Goal: Answer question/provide support: Share knowledge or assist other users

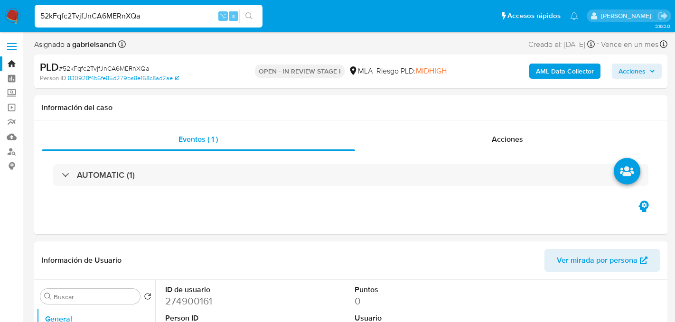
select select "10"
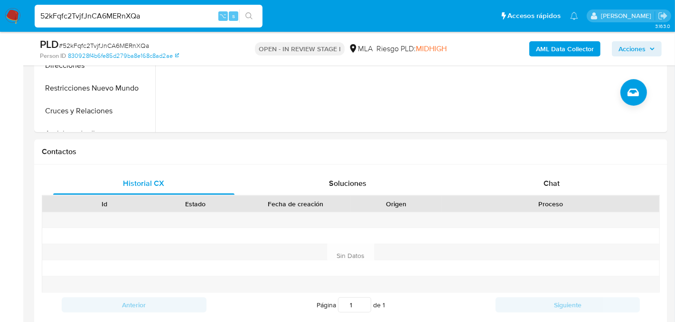
scroll to position [358, 0]
click at [546, 171] on div "Chat" at bounding box center [551, 182] width 181 height 23
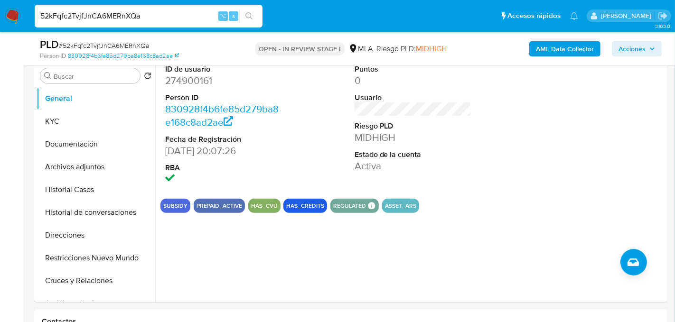
scroll to position [187, 0]
click at [87, 152] on button "Documentación" at bounding box center [92, 144] width 111 height 23
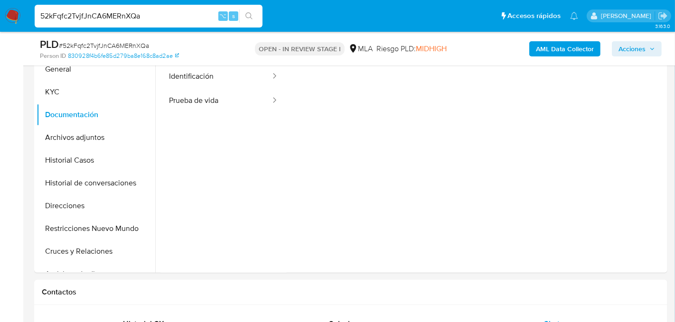
scroll to position [196, 0]
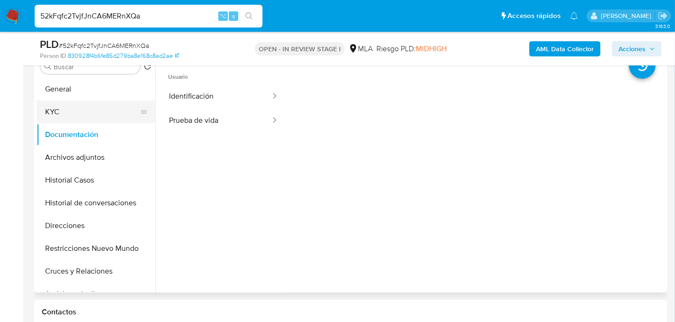
click at [82, 113] on button "KYC" at bounding box center [92, 112] width 111 height 23
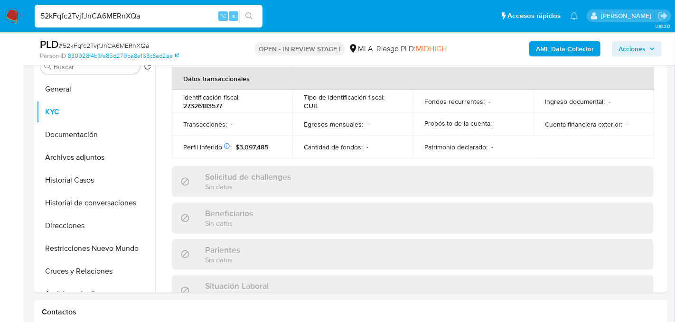
scroll to position [508, 0]
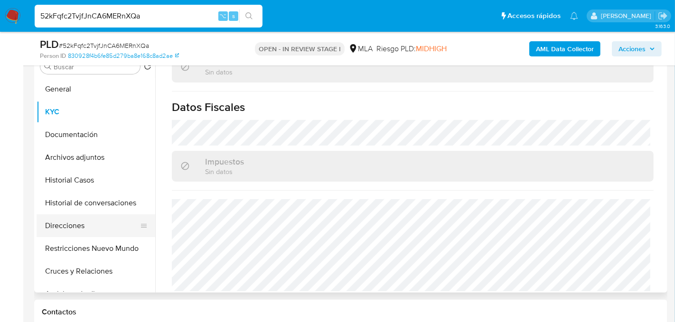
click at [65, 222] on button "Direcciones" at bounding box center [92, 226] width 111 height 23
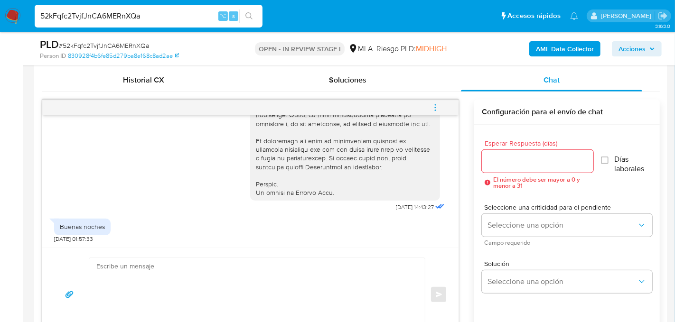
scroll to position [463, 0]
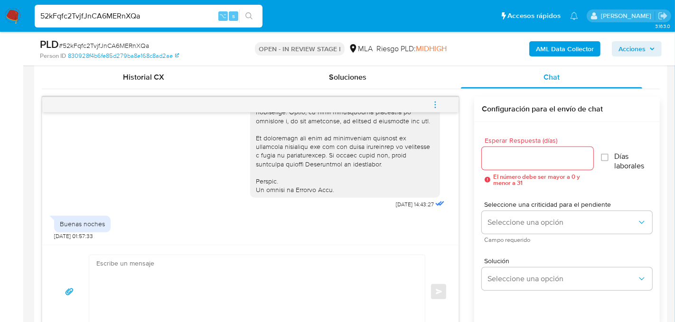
click at [155, 265] on textarea at bounding box center [254, 291] width 317 height 73
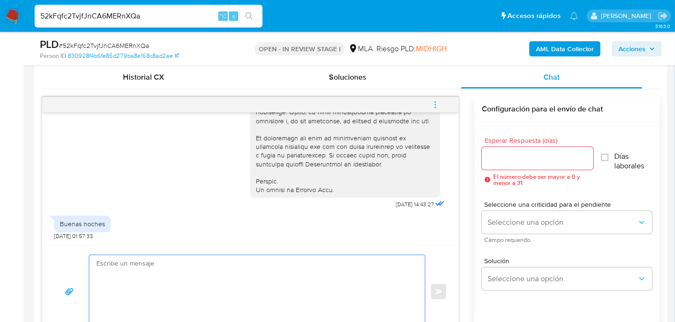
paste textarea "Hola, En función de las operaciones registradas en tu cuenta de Mercado Pago, n…"
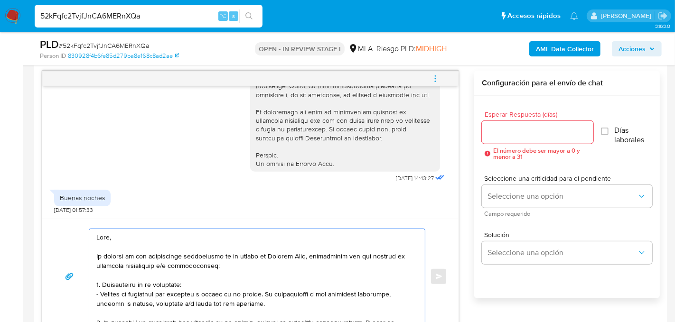
scroll to position [307, 0]
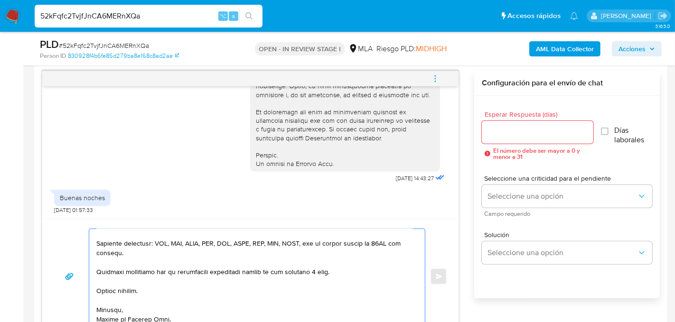
type textarea "Hola, En función de las operaciones registradas en tu cuenta de Mercado Pago, n…"
click at [522, 128] on input "Esperar Respuesta (días)" at bounding box center [538, 132] width 112 height 12
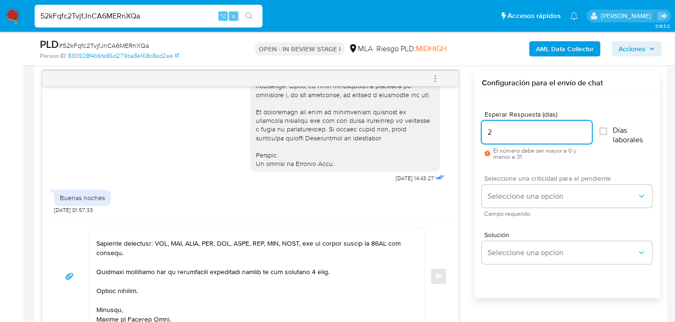
type input "2"
click at [519, 212] on span "Campo requerido" at bounding box center [569, 214] width 170 height 5
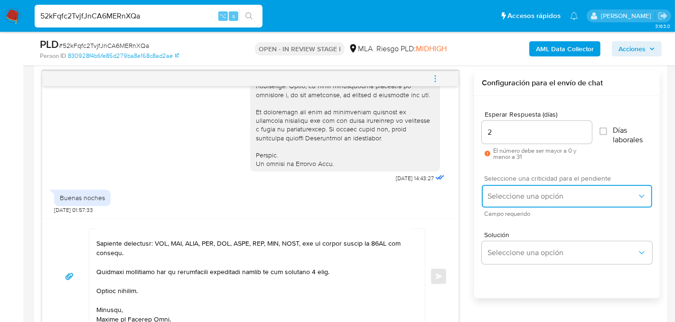
click at [519, 194] on span "Seleccione una opción" at bounding box center [561, 196] width 149 height 9
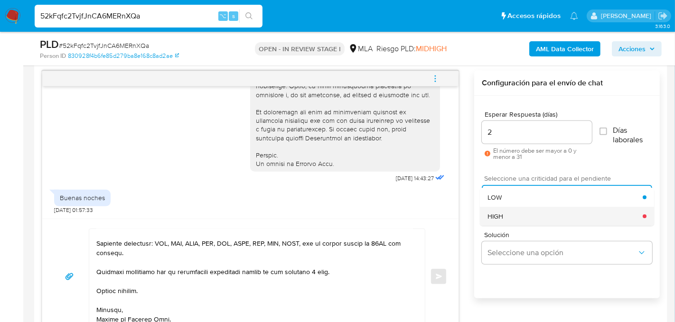
click at [527, 215] on div "HIGH" at bounding box center [565, 216] width 155 height 19
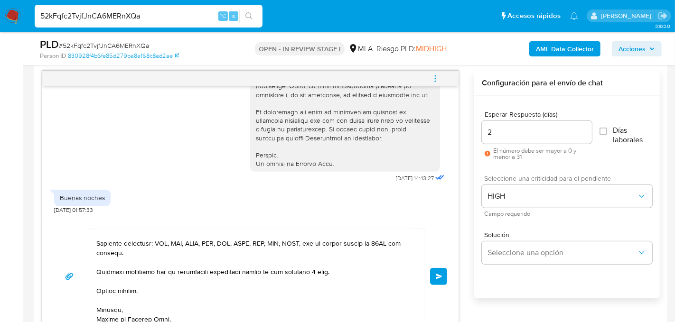
click at [439, 269] on button "Enviar" at bounding box center [438, 276] width 17 height 17
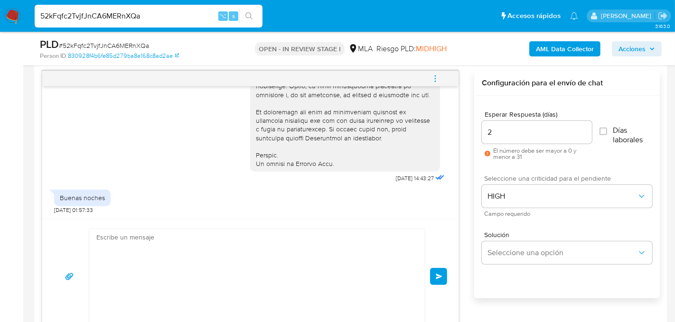
scroll to position [928, 0]
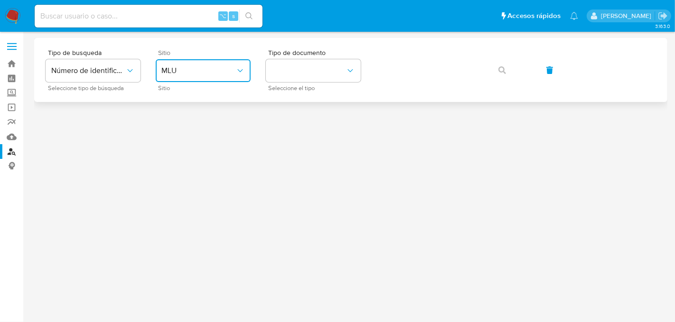
click at [218, 70] on span "MLU" at bounding box center [198, 70] width 74 height 9
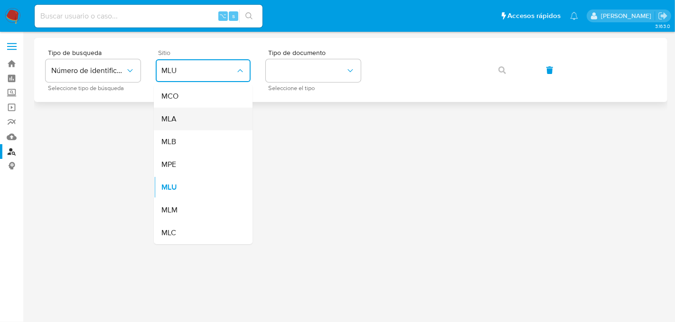
click at [207, 126] on div "MLA" at bounding box center [200, 119] width 78 height 23
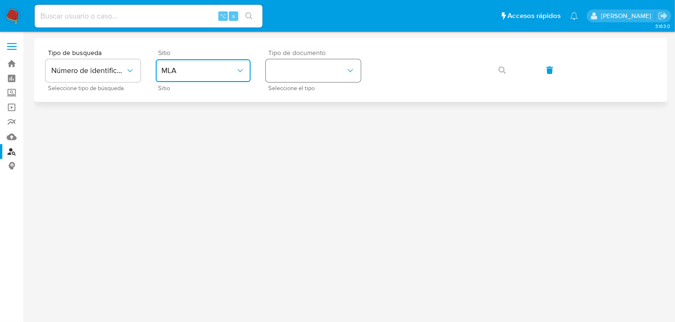
click at [285, 73] on button "identificationType" at bounding box center [313, 70] width 95 height 23
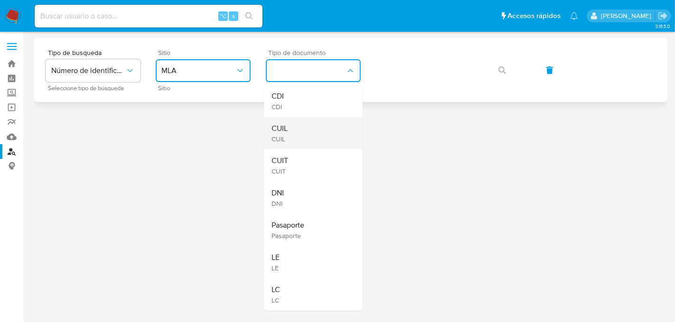
click at [294, 127] on div "CUIL CUIL" at bounding box center [310, 133] width 78 height 32
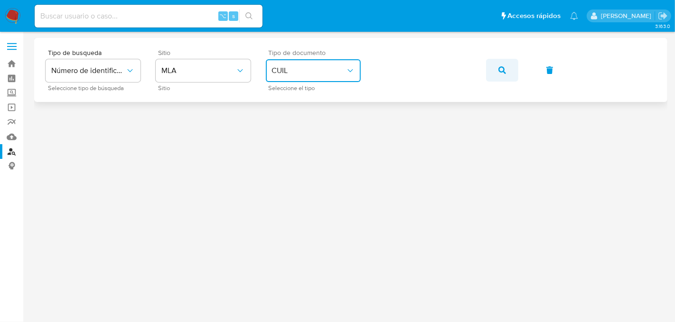
click at [488, 67] on button "button" at bounding box center [502, 70] width 32 height 23
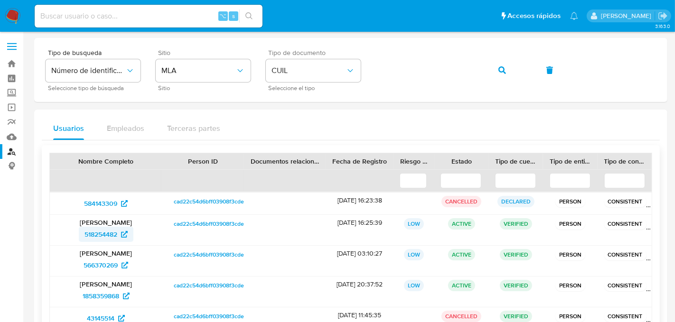
click at [94, 233] on span "518254482" at bounding box center [100, 234] width 33 height 15
click at [501, 73] on icon "button" at bounding box center [502, 70] width 8 height 8
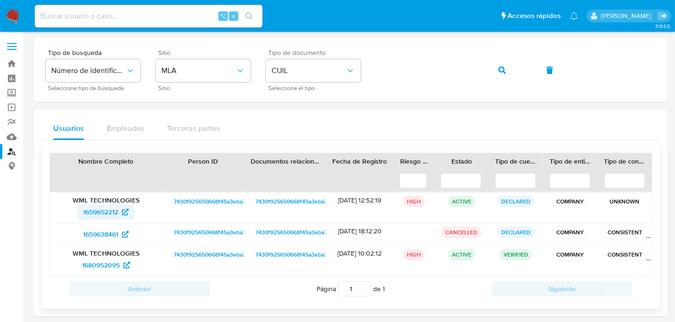
click at [118, 210] on span "1659652212" at bounding box center [100, 212] width 35 height 15
click at [495, 76] on button "button" at bounding box center [502, 70] width 32 height 23
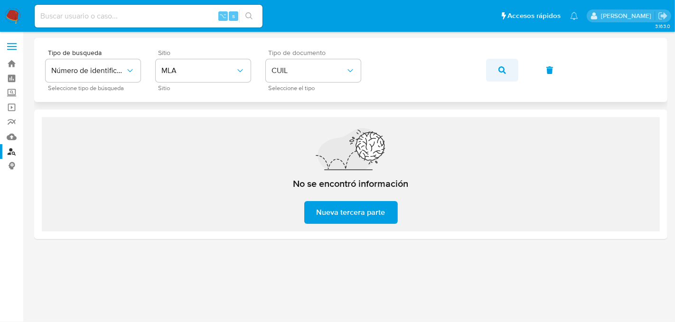
click at [488, 72] on button "button" at bounding box center [502, 70] width 32 height 23
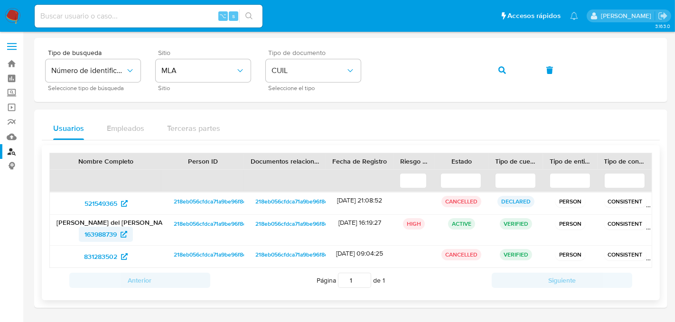
click at [88, 234] on span "163988739" at bounding box center [100, 234] width 32 height 15
click at [491, 69] on button "button" at bounding box center [502, 70] width 32 height 23
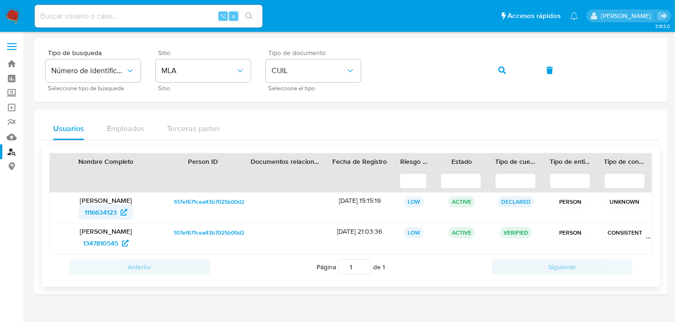
click at [98, 205] on span "1116634123" at bounding box center [100, 212] width 32 height 15
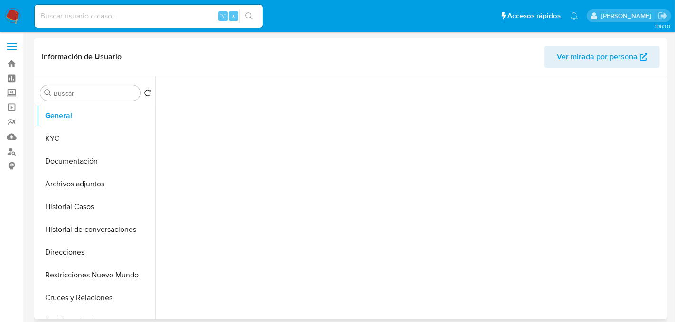
select select "10"
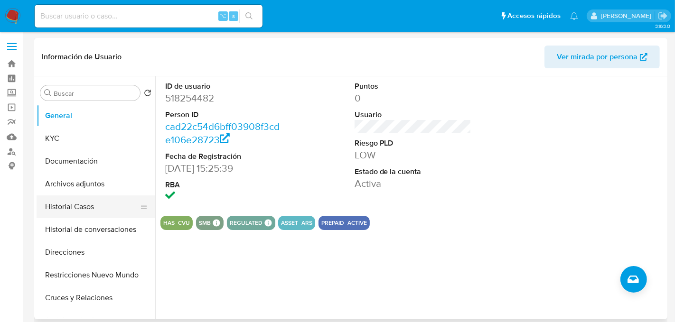
click at [85, 210] on button "Historial Casos" at bounding box center [92, 207] width 111 height 23
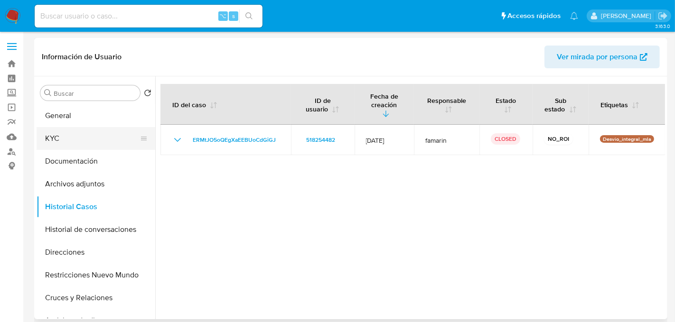
click at [81, 145] on button "KYC" at bounding box center [92, 138] width 111 height 23
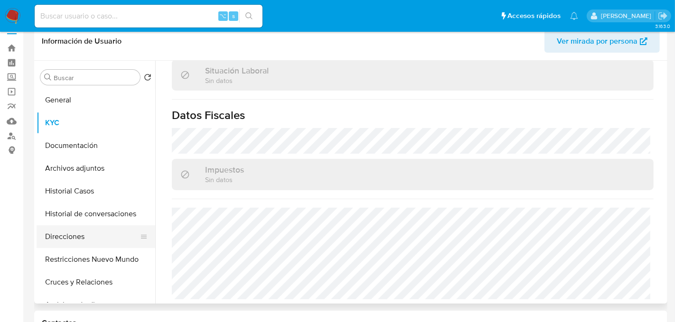
click at [92, 240] on button "Direcciones" at bounding box center [92, 236] width 111 height 23
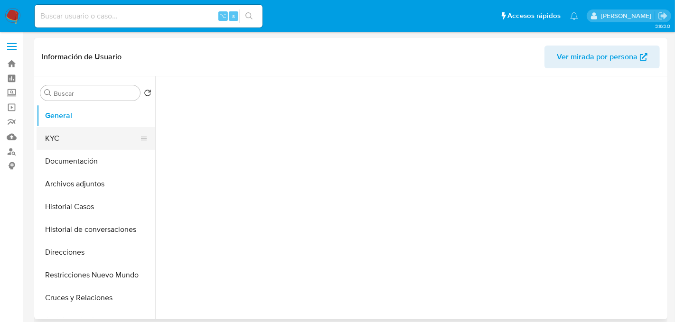
select select "10"
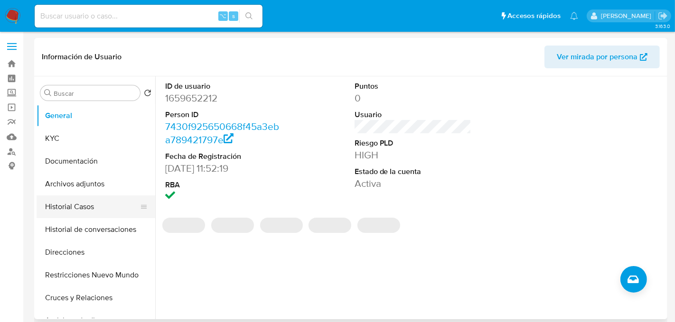
click at [65, 203] on button "Historial Casos" at bounding box center [92, 207] width 111 height 23
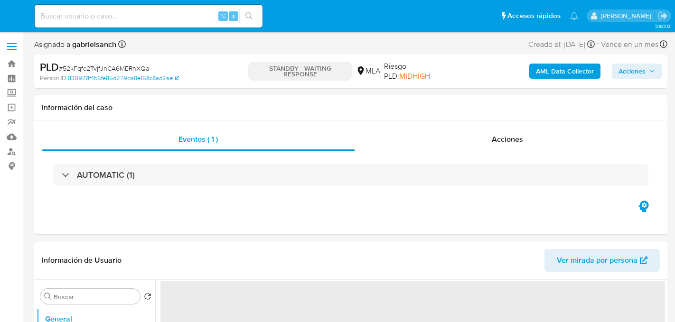
select select "10"
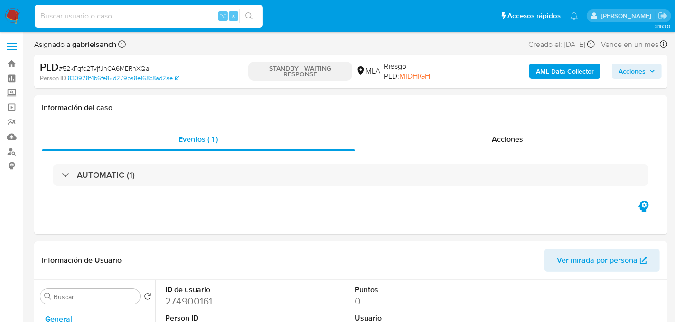
click at [132, 18] on input at bounding box center [149, 16] width 228 height 12
paste input "rBWOOwWSyI7V4NwlRZRc3ZIF"
type input "rBWOOwWSyI7V4NwlRZRc3ZIF"
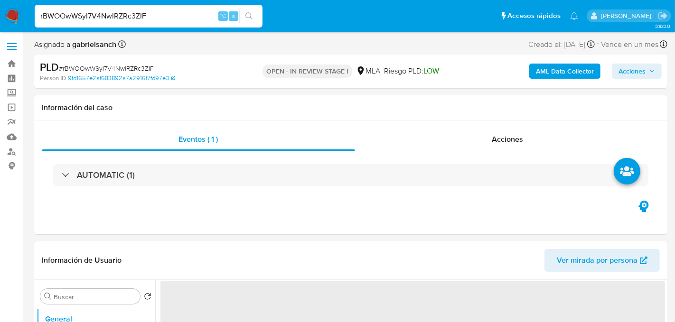
select select "10"
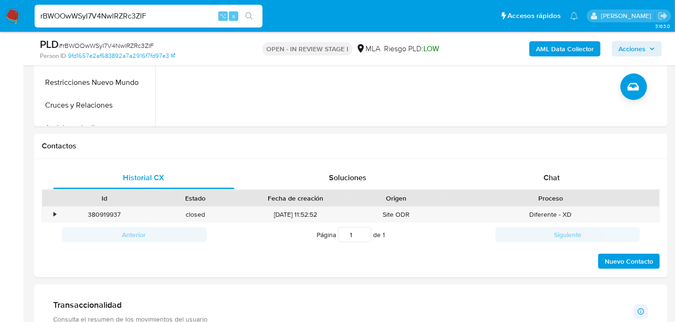
scroll to position [363, 0]
click at [547, 177] on span "Chat" at bounding box center [551, 177] width 16 height 11
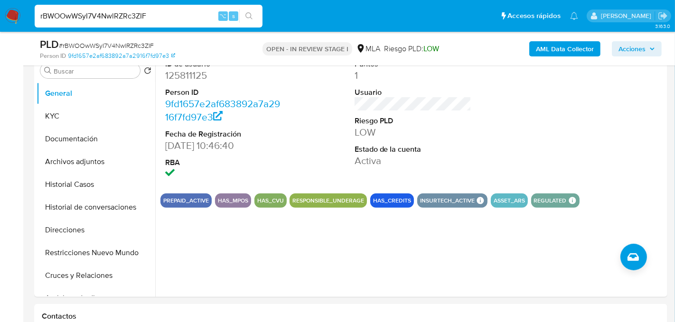
scroll to position [191, 0]
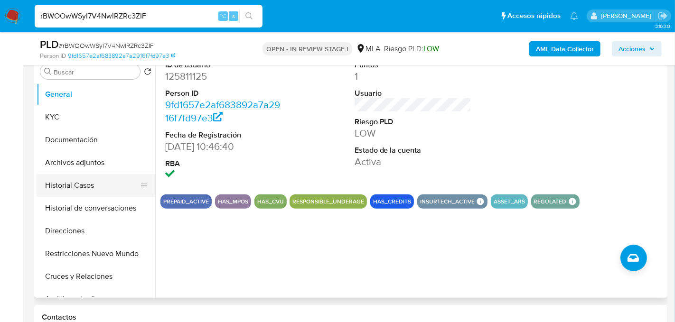
click at [75, 190] on button "Historial Casos" at bounding box center [92, 185] width 111 height 23
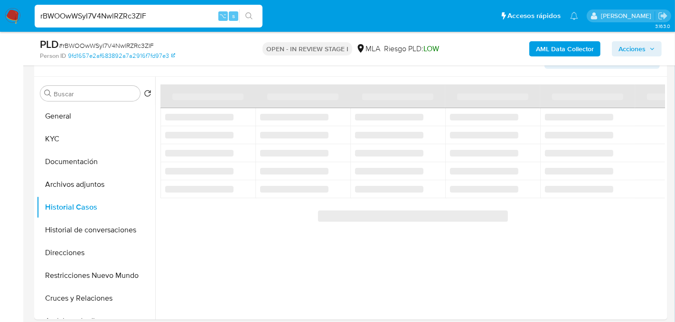
scroll to position [178, 0]
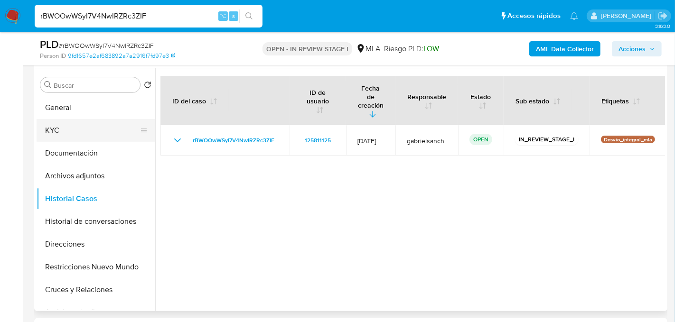
click at [84, 122] on button "KYC" at bounding box center [92, 130] width 111 height 23
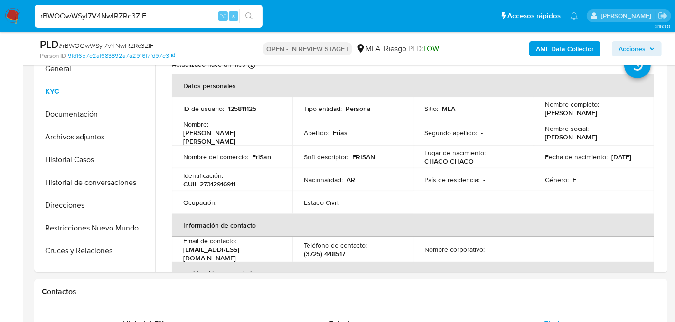
scroll to position [208, 0]
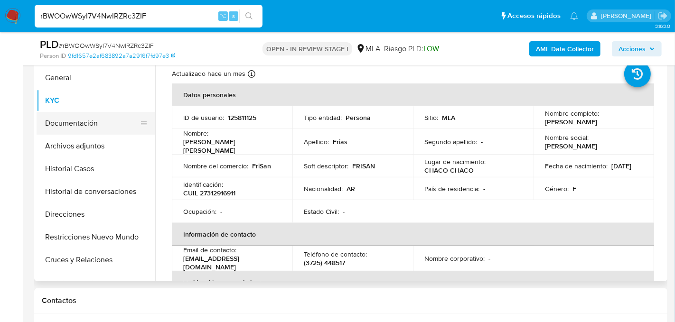
click at [69, 124] on button "Documentación" at bounding box center [92, 123] width 111 height 23
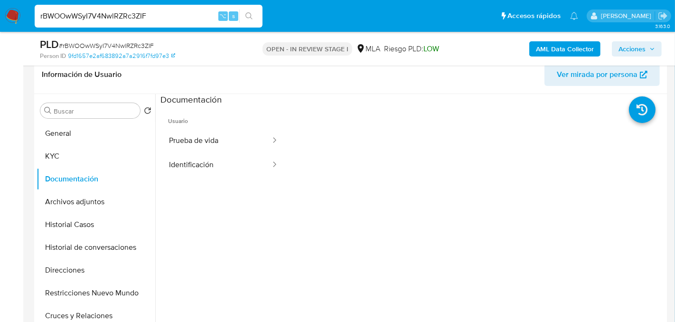
scroll to position [153, 0]
click at [89, 144] on button "KYC" at bounding box center [92, 155] width 111 height 23
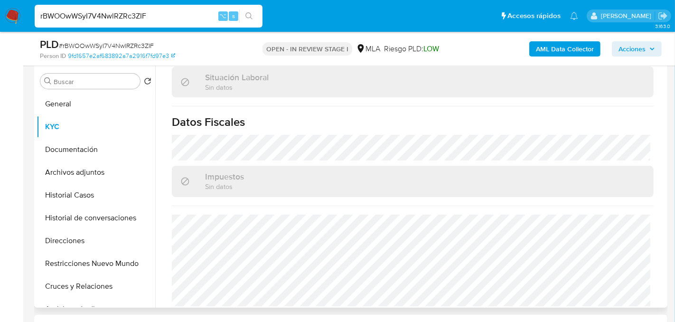
scroll to position [203, 0]
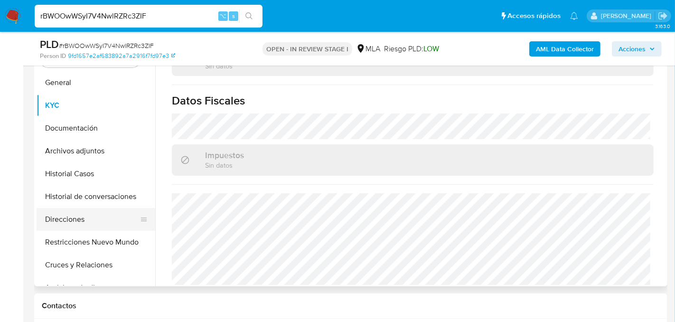
click at [66, 210] on button "Direcciones" at bounding box center [92, 219] width 111 height 23
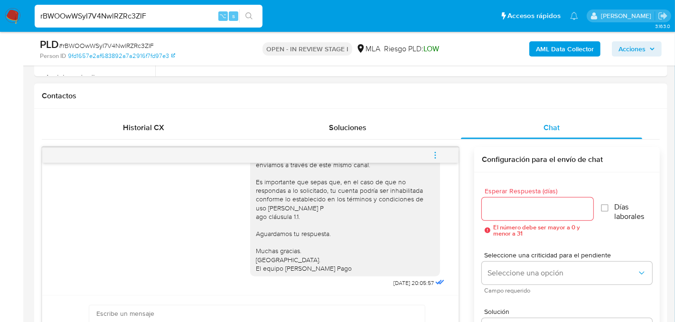
scroll to position [441, 0]
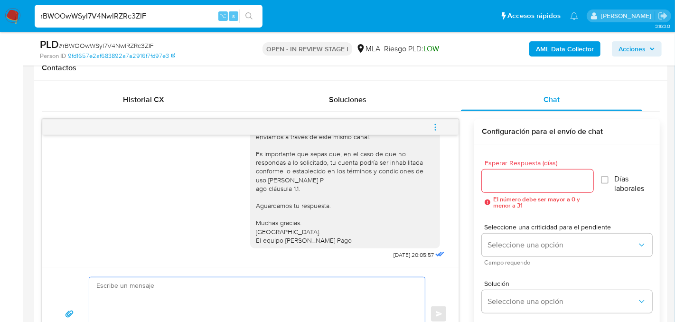
click at [151, 301] on textarea at bounding box center [254, 313] width 317 height 73
paste textarea "Lore, Ip dolorsi am con adipiscinge seddoeiusmo te in utlabo et Dolorem Aliq, e…"
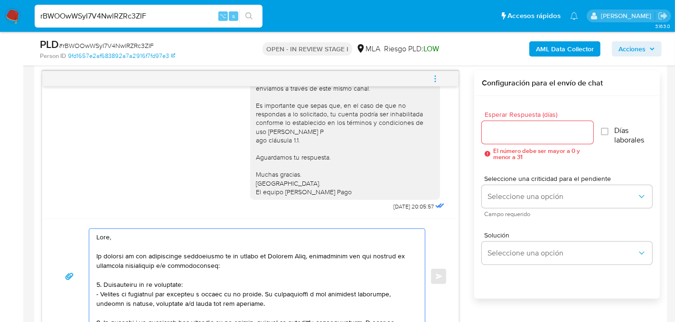
scroll to position [336, 0]
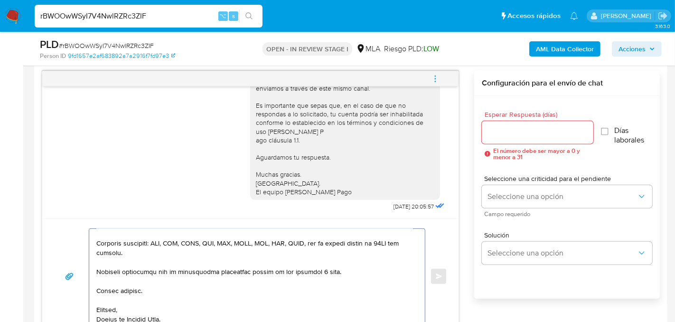
type textarea "Hola, En función de las operaciones registradas en tu cuenta de Mercado Pago, n…"
click at [522, 128] on input "Esperar Respuesta (días)" at bounding box center [538, 132] width 112 height 12
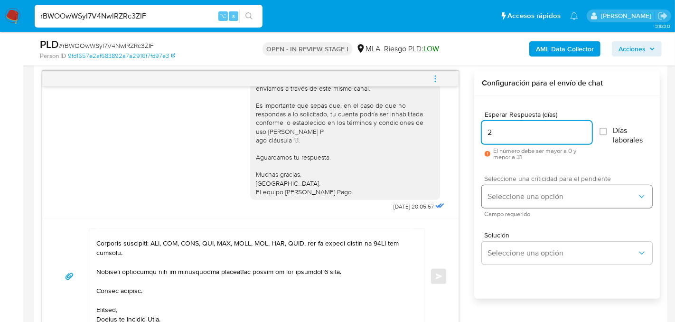
type input "2"
click at [489, 204] on button "Seleccione una opción" at bounding box center [567, 196] width 170 height 23
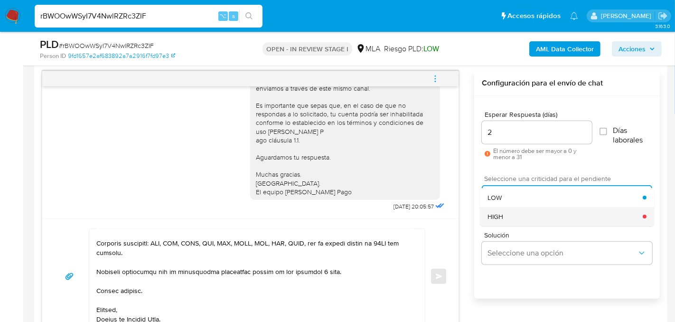
click at [492, 224] on div "HIGH" at bounding box center [565, 216] width 155 height 19
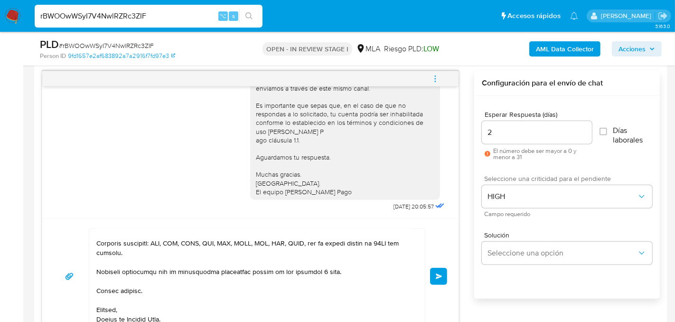
click at [435, 272] on button "Enviar" at bounding box center [438, 276] width 17 height 17
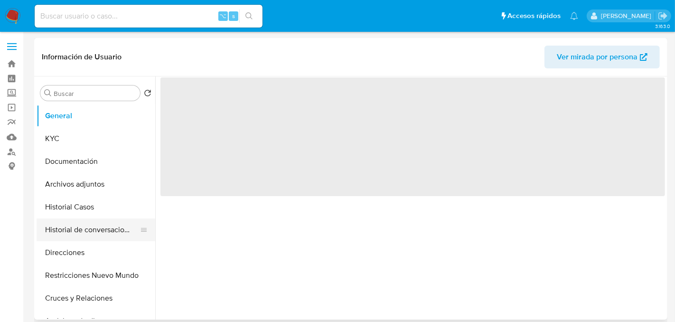
select select "10"
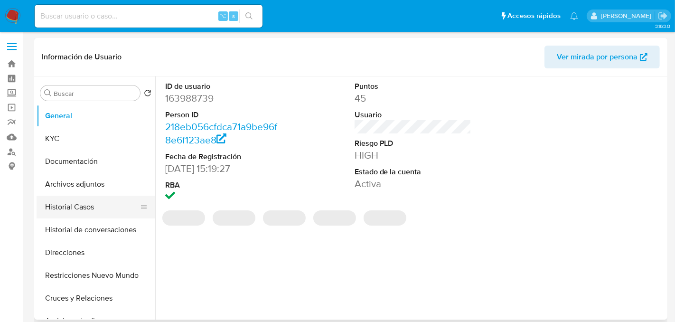
click at [71, 204] on button "Historial Casos" at bounding box center [92, 207] width 111 height 23
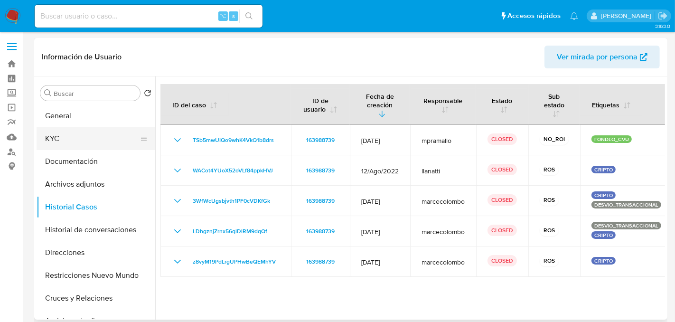
click at [56, 136] on button "KYC" at bounding box center [92, 138] width 111 height 23
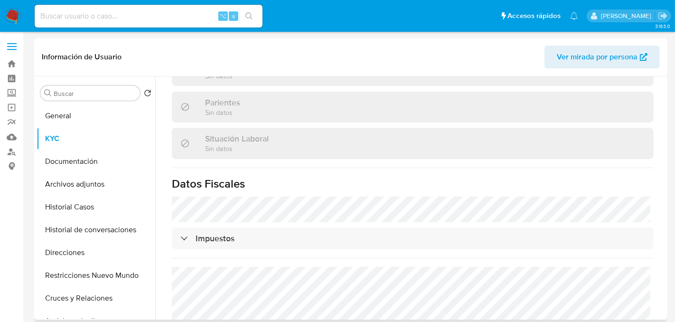
scroll to position [514, 0]
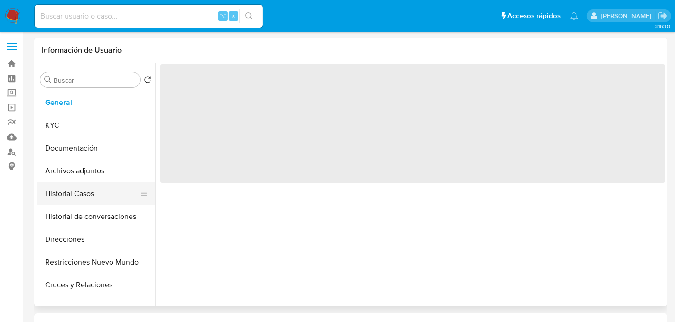
select select "10"
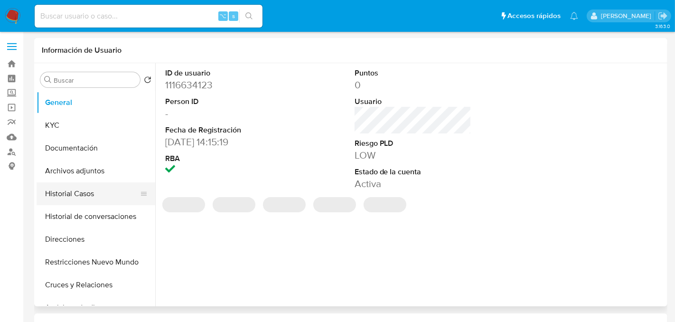
click at [72, 189] on button "Historial Casos" at bounding box center [92, 193] width 111 height 23
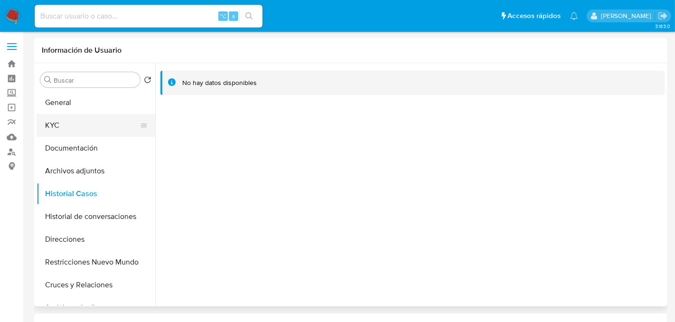
click at [70, 121] on button "KYC" at bounding box center [92, 125] width 111 height 23
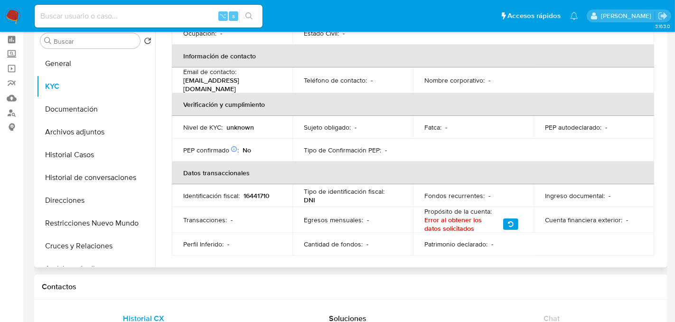
scroll to position [24, 0]
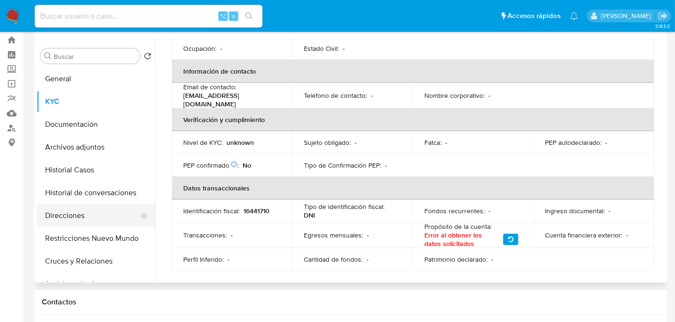
click at [69, 216] on button "Direcciones" at bounding box center [92, 215] width 111 height 23
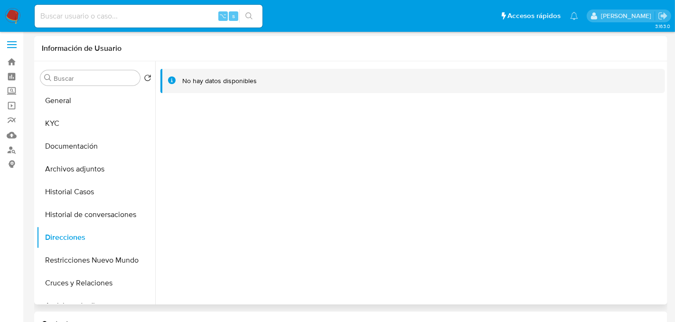
scroll to position [0, 0]
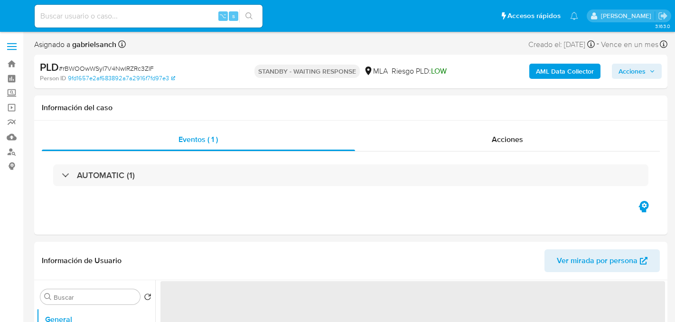
select select "10"
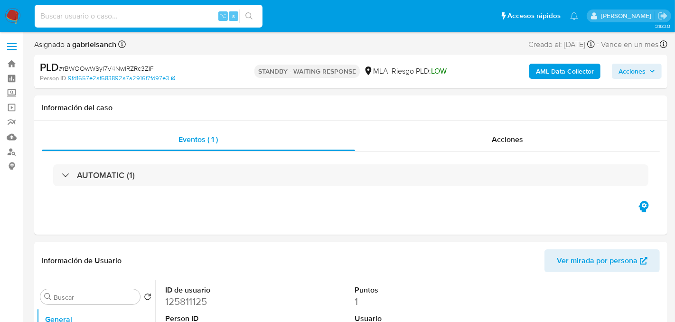
click at [145, 19] on input at bounding box center [149, 16] width 228 height 12
paste input "1XkH38rk4LVxTlUZGtBXHODn"
type input "1XkH38rk4LVxTlUZGtBXHODn"
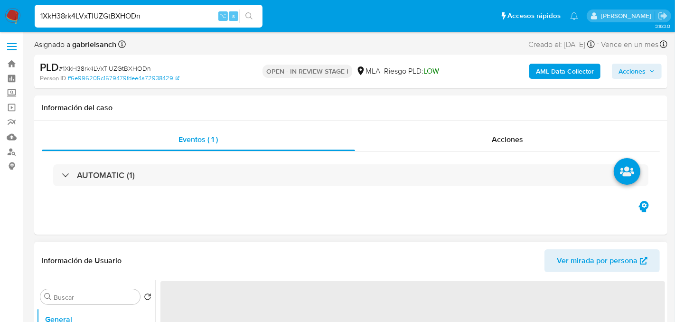
select select "10"
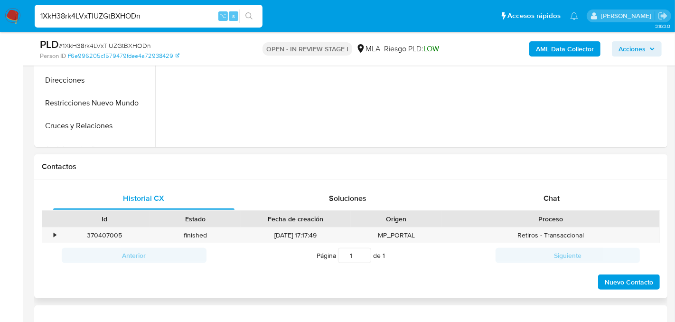
scroll to position [349, 0]
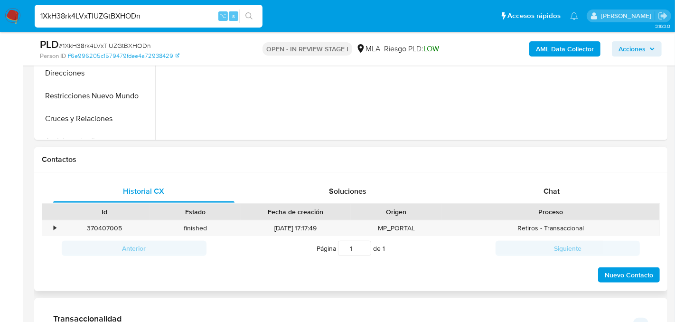
click at [545, 177] on div "Historial CX Soluciones Chat Id Estado Fecha de creación Origen Proceso • 37040…" at bounding box center [350, 231] width 633 height 119
click at [547, 191] on span "Chat" at bounding box center [551, 191] width 16 height 11
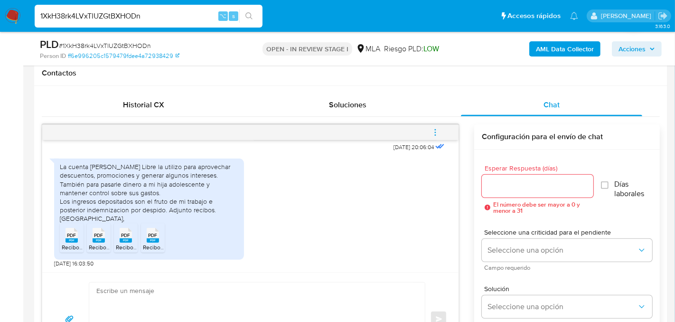
scroll to position [437, 0]
click at [73, 239] on rect at bounding box center [71, 239] width 12 height 4
click at [94, 239] on icon "PDF" at bounding box center [99, 233] width 12 height 17
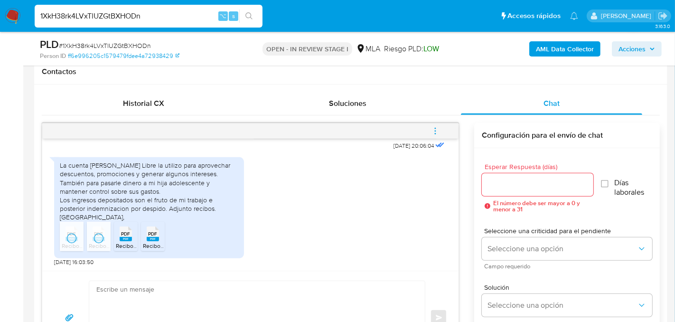
click at [118, 236] on div "PDF PDF" at bounding box center [126, 233] width 20 height 19
click at [151, 234] on span "PDF" at bounding box center [153, 234] width 9 height 6
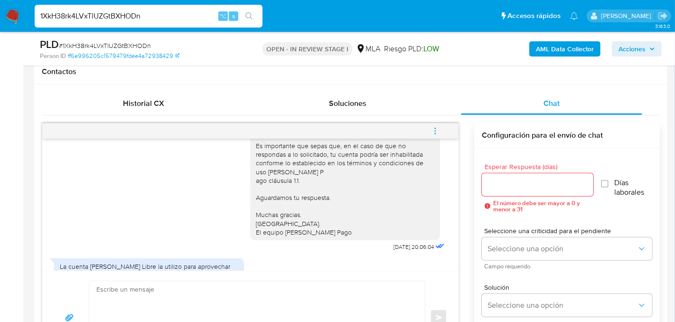
scroll to position [728, 0]
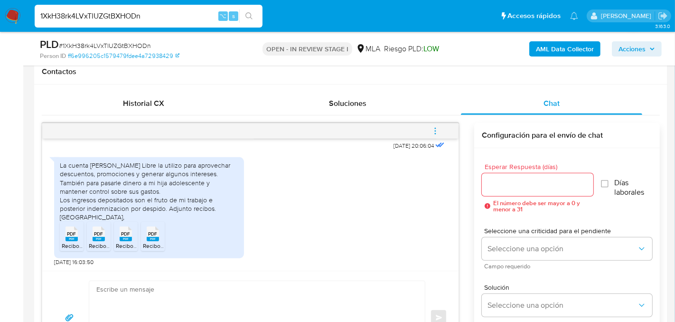
click at [127, 17] on input "1XkH38rk4LVxTlUZGtBXHODn" at bounding box center [149, 16] width 228 height 12
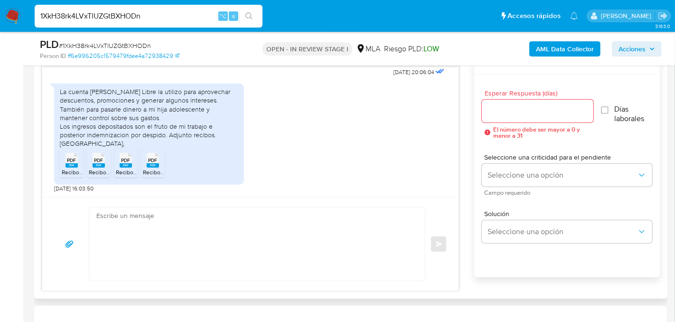
scroll to position [527, 0]
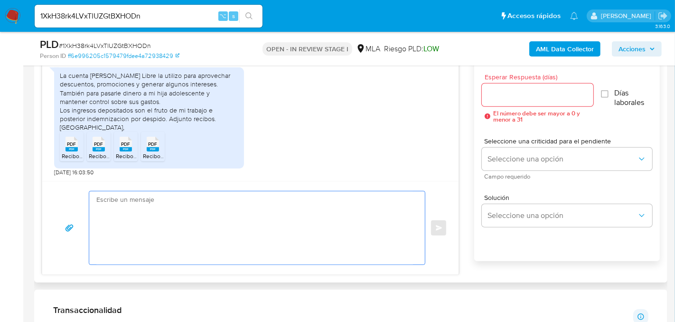
click at [151, 212] on textarea at bounding box center [254, 227] width 317 height 73
paste textarea "Hola, ¡Muchas gracias por tu respuesta! Confirmamos la recepción de la document…"
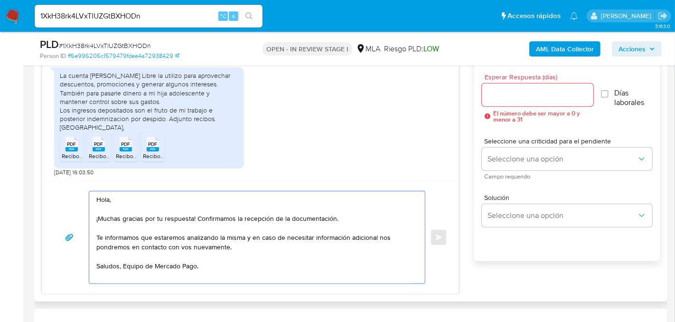
scroll to position [695, 0]
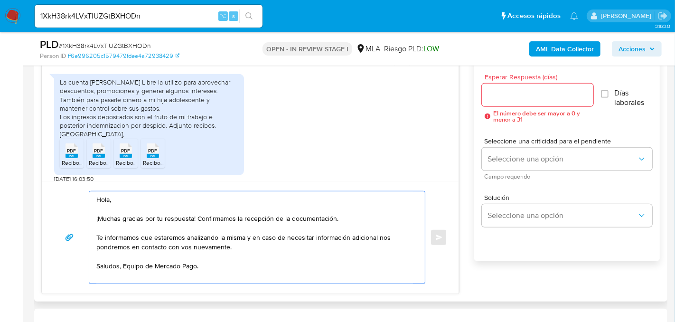
type textarea "Hola, ¡Muchas gracias por tu respuesta! Confirmamos la recepción de la document…"
click at [512, 98] on input "Esperar Respuesta (días)" at bounding box center [538, 95] width 112 height 12
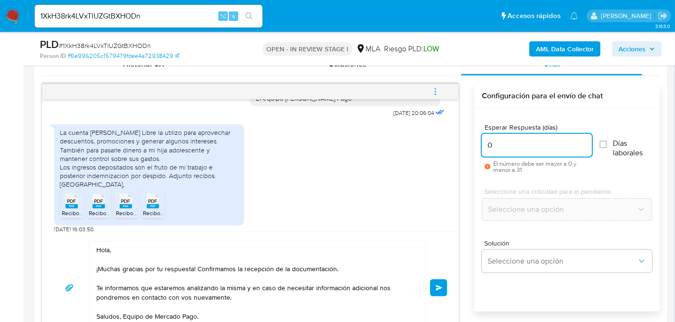
scroll to position [476, 0]
type input "0"
click at [439, 280] on button "Enviar" at bounding box center [438, 288] width 17 height 17
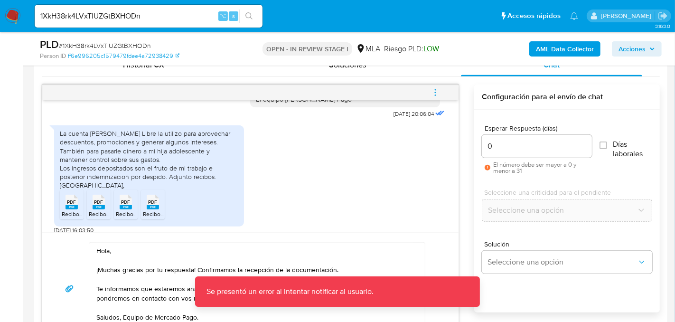
click at [432, 95] on icon "menu-action" at bounding box center [435, 92] width 9 height 9
click at [368, 184] on div at bounding box center [337, 161] width 675 height 322
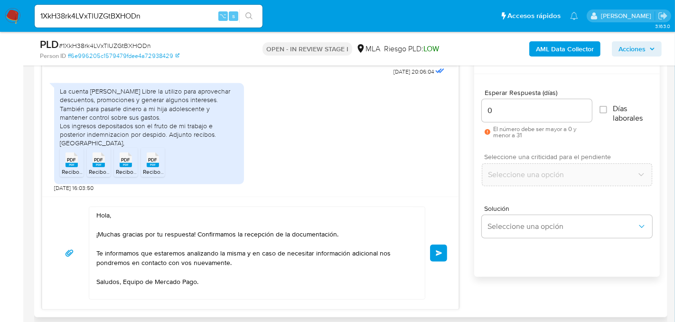
scroll to position [505, 0]
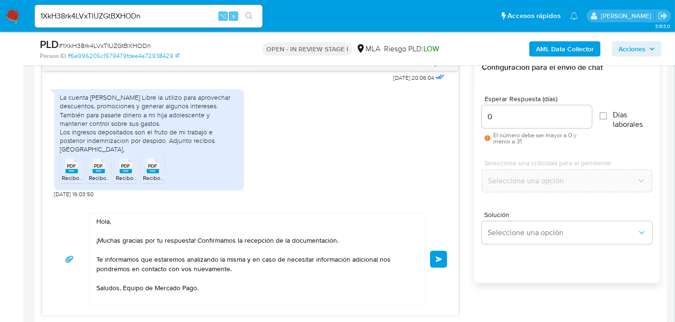
click at [437, 262] on button "Enviar" at bounding box center [438, 259] width 17 height 17
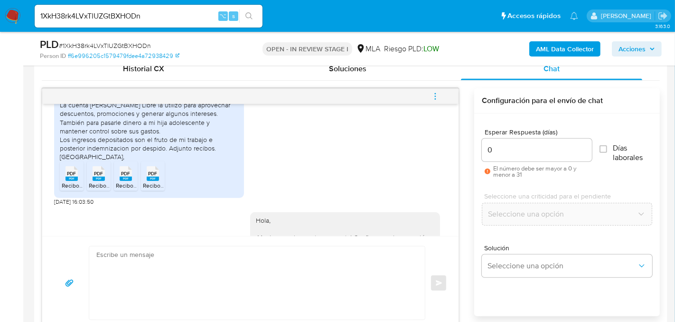
scroll to position [841, 0]
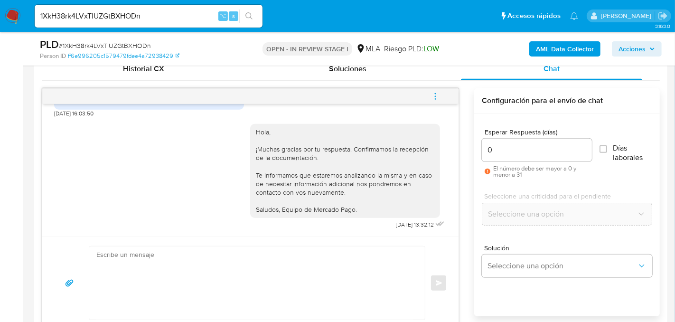
click at [429, 95] on button "menu-action" at bounding box center [435, 96] width 31 height 23
click at [390, 75] on li "Cerrar conversación" at bounding box center [371, 76] width 97 height 17
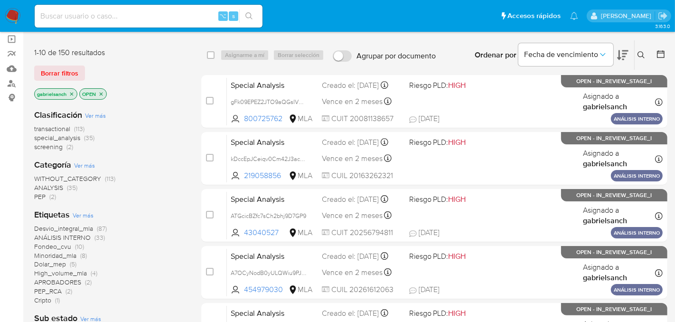
scroll to position [67, 0]
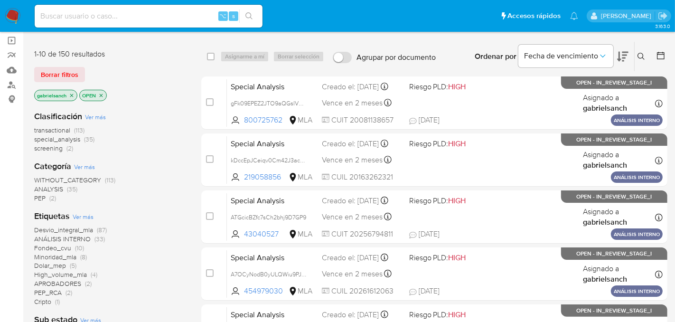
click at [639, 56] on icon at bounding box center [641, 57] width 8 height 8
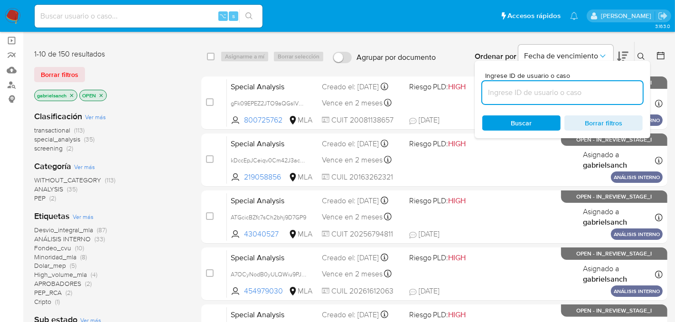
click at [527, 92] on input at bounding box center [562, 92] width 160 height 12
type input "1XkH38rk4LVxTlUZGtBXHODn"
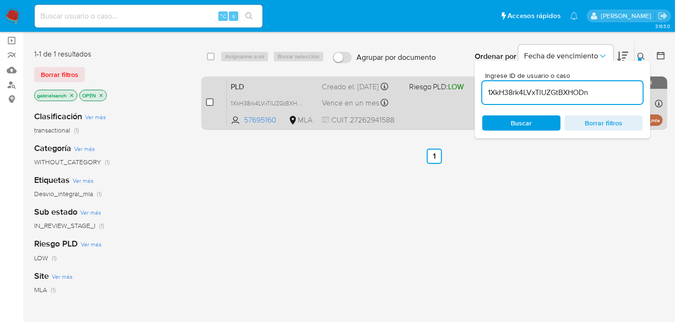
click at [211, 100] on input "checkbox" at bounding box center [210, 102] width 8 height 8
checkbox input "true"
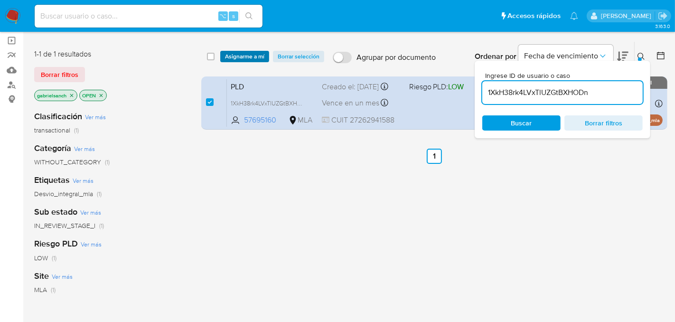
click at [252, 56] on span "Asignarme a mí" at bounding box center [244, 56] width 39 height 9
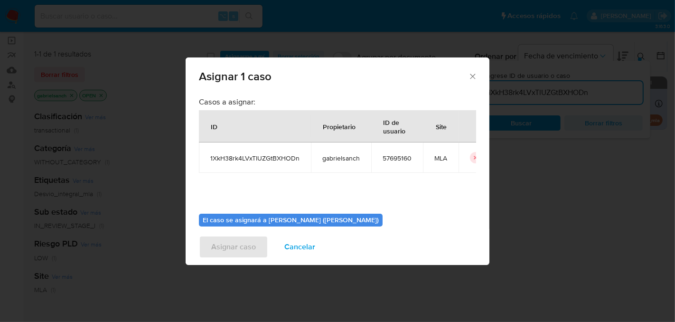
click at [471, 75] on icon "Cerrar ventana" at bounding box center [472, 76] width 9 height 9
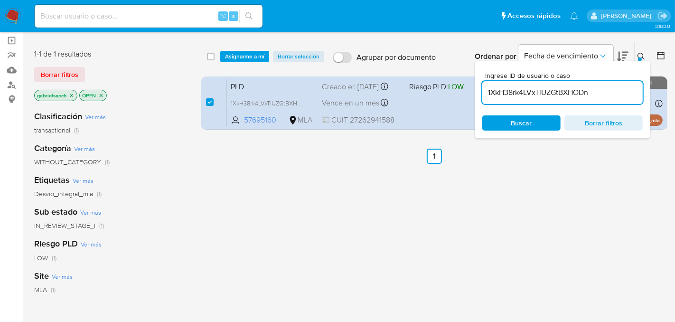
click at [261, 52] on span "Asignarme a mí" at bounding box center [244, 56] width 39 height 9
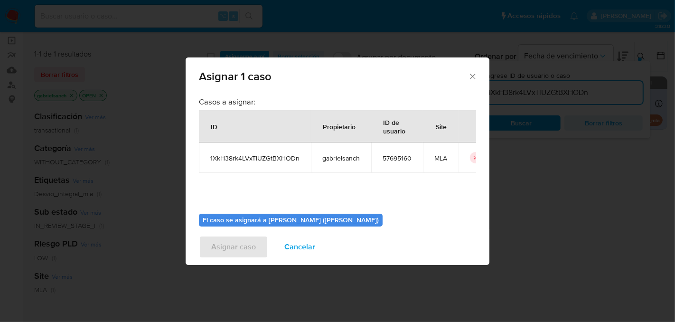
scroll to position [48, 0]
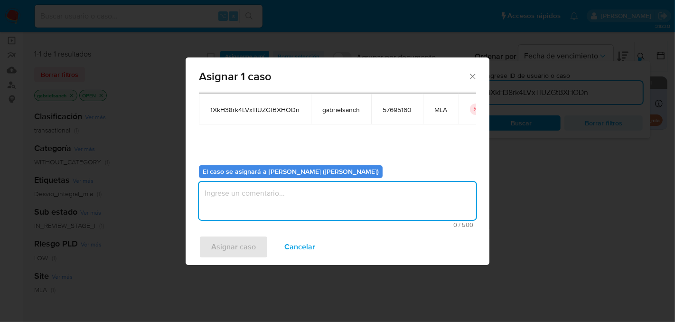
click at [253, 194] on textarea "assign-modal" at bounding box center [337, 201] width 277 height 38
type textarea "a"
type textarea "Análisis"
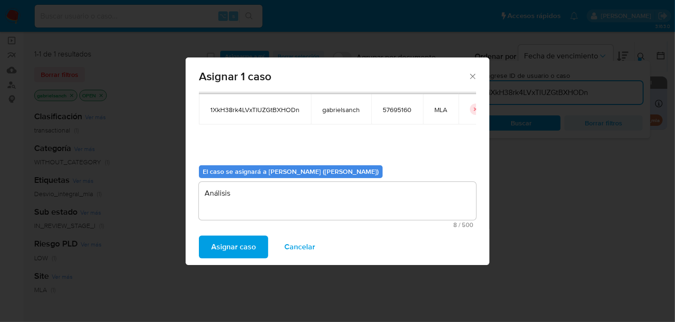
click at [241, 249] on span "Asignar caso" at bounding box center [233, 246] width 45 height 21
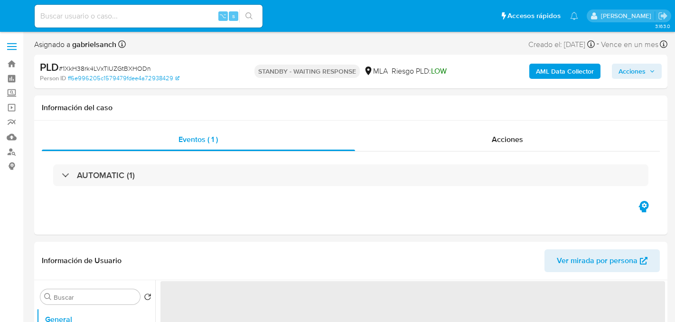
select select "10"
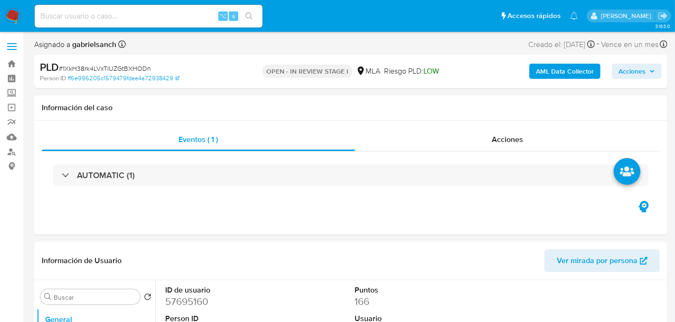
click at [544, 72] on b "AML Data Collector" at bounding box center [565, 71] width 58 height 15
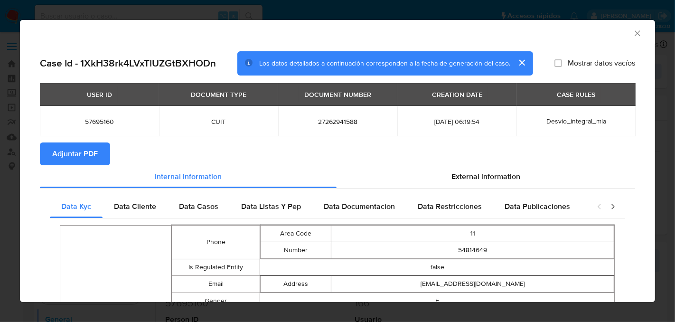
click at [641, 37] on icon "Cerrar ventana" at bounding box center [637, 32] width 9 height 9
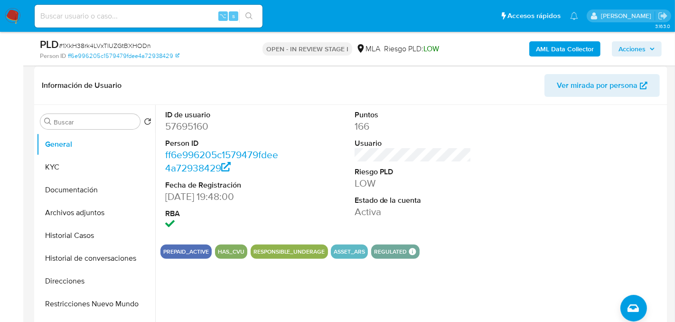
scroll to position [147, 0]
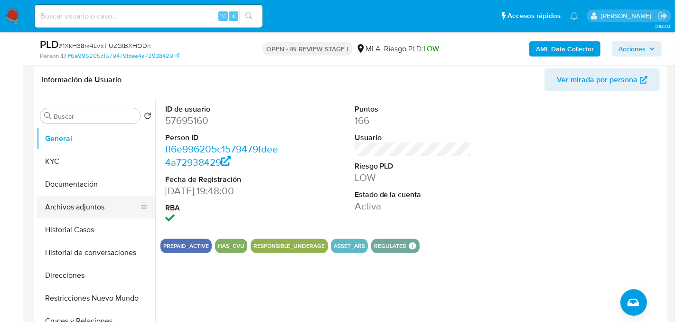
click at [80, 202] on button "Archivos adjuntos" at bounding box center [92, 207] width 111 height 23
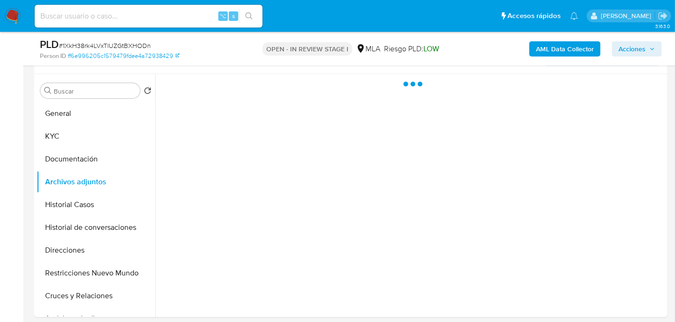
scroll to position [177, 0]
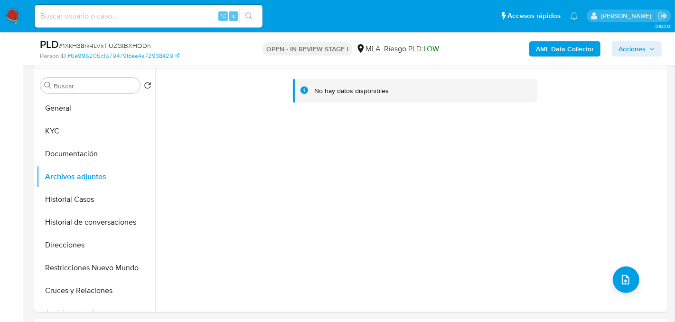
click at [577, 57] on div "AML Data Collector Acciones" at bounding box center [559, 48] width 205 height 22
click at [577, 54] on b "AML Data Collector" at bounding box center [565, 48] width 58 height 15
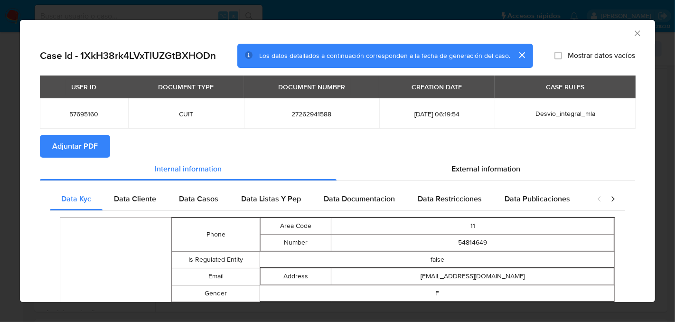
click at [58, 144] on span "Adjuntar PDF" at bounding box center [75, 146] width 46 height 21
click at [639, 34] on icon "Cerrar ventana" at bounding box center [637, 32] width 9 height 9
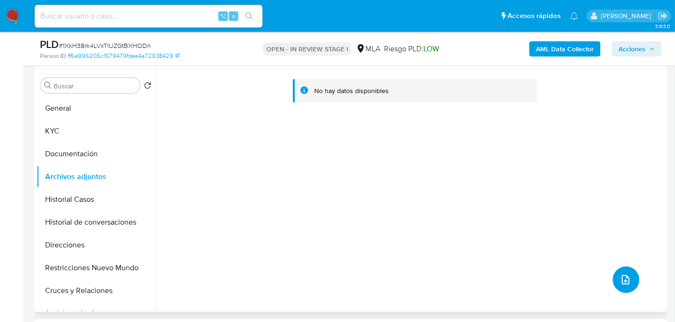
click at [623, 288] on button "upload-file" at bounding box center [626, 279] width 27 height 27
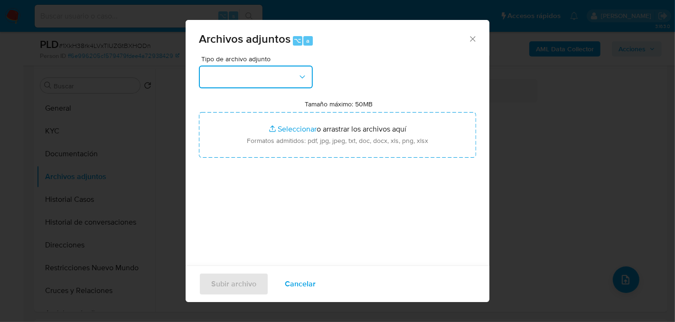
click at [284, 79] on button "button" at bounding box center [256, 76] width 114 height 23
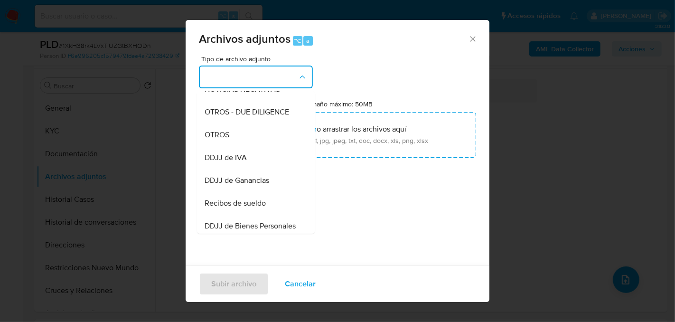
scroll to position [150, 0]
click at [242, 140] on div "OTROS" at bounding box center [253, 133] width 97 height 23
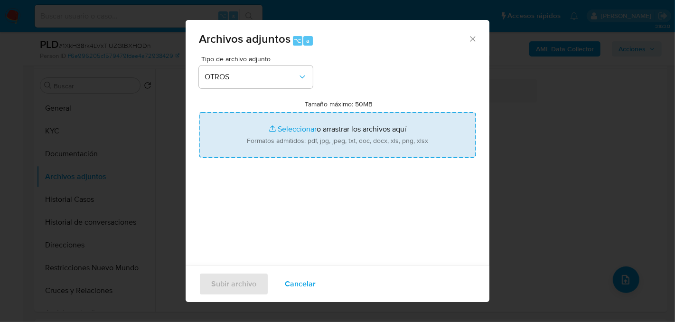
click at [298, 130] on input "Tamaño máximo: 50MB Seleccionar archivos" at bounding box center [337, 135] width 277 height 46
type input "C:\fakepath\Recibos.pdf"
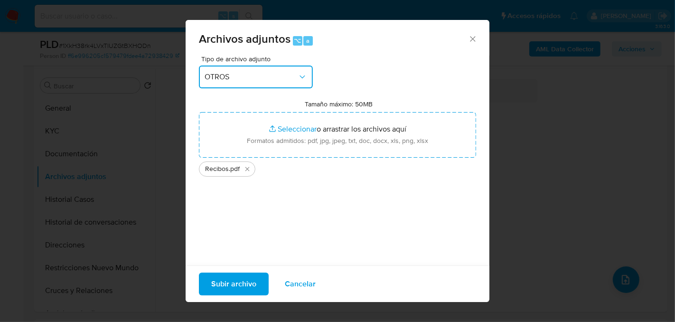
click at [213, 79] on span "OTROS" at bounding box center [251, 76] width 93 height 9
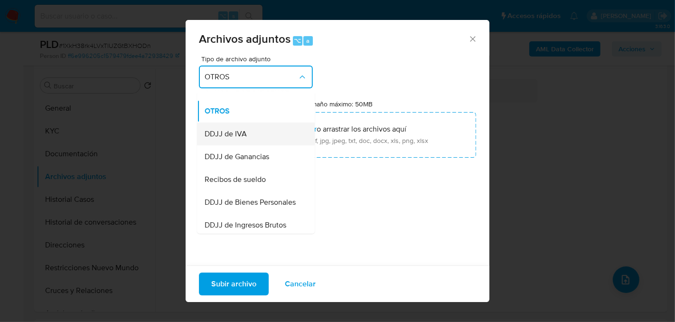
scroll to position [177, 0]
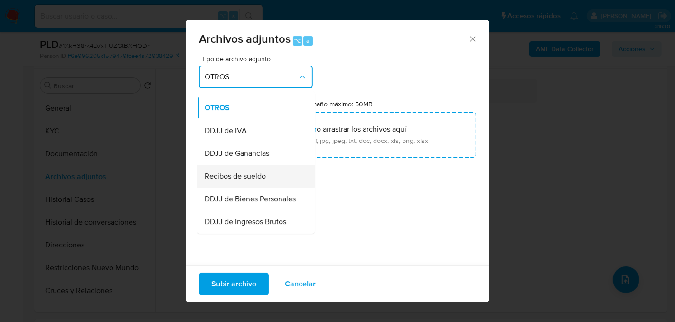
click at [238, 182] on div "Recibos de sueldo" at bounding box center [253, 175] width 97 height 23
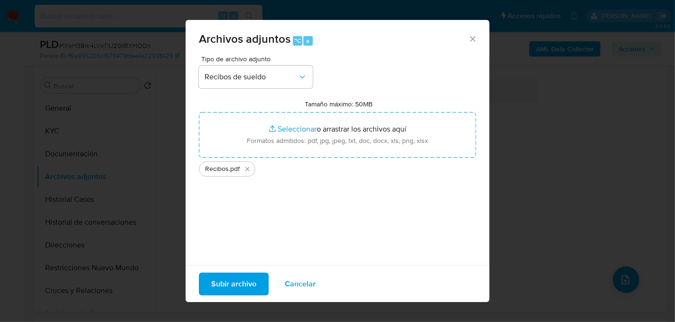
click at [261, 213] on div "Tipo de archivo adjunto Recibos de sueldo Tamaño máximo: 50MB Seleccionar archi…" at bounding box center [337, 168] width 277 height 224
click at [229, 284] on span "Subir archivo" at bounding box center [233, 283] width 45 height 21
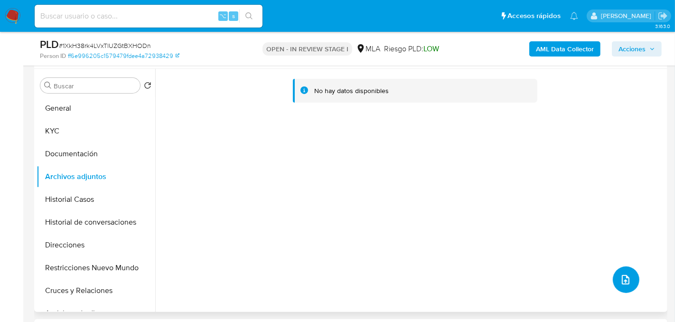
click at [627, 276] on button "upload-file" at bounding box center [626, 279] width 27 height 27
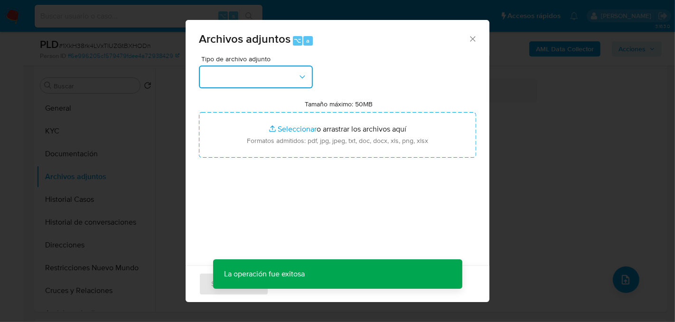
click at [293, 71] on button "button" at bounding box center [256, 76] width 114 height 23
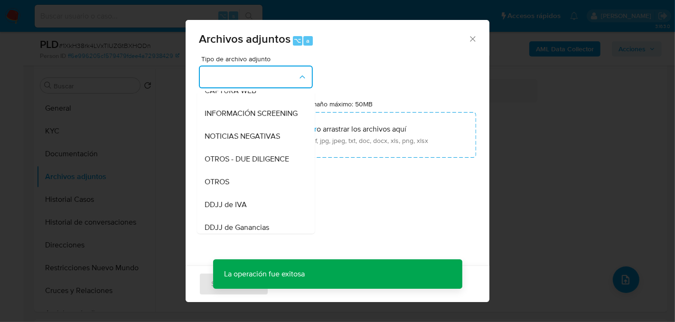
scroll to position [122, 0]
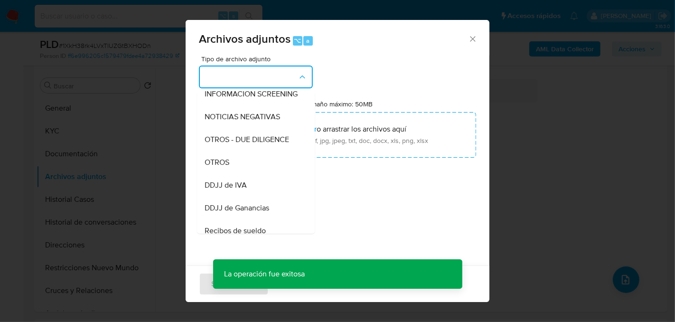
click at [224, 157] on span "OTROS" at bounding box center [217, 161] width 25 height 9
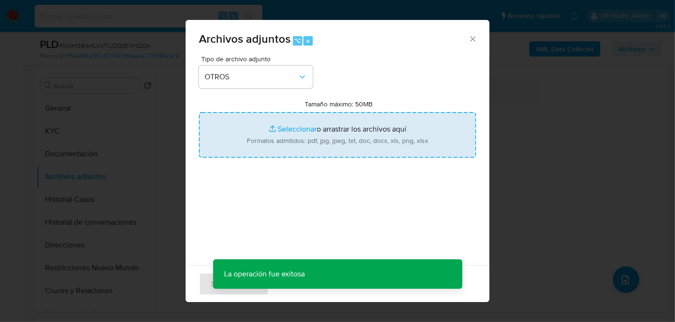
click at [285, 137] on input "Tamaño máximo: 50MB Seleccionar archivos" at bounding box center [337, 135] width 277 height 46
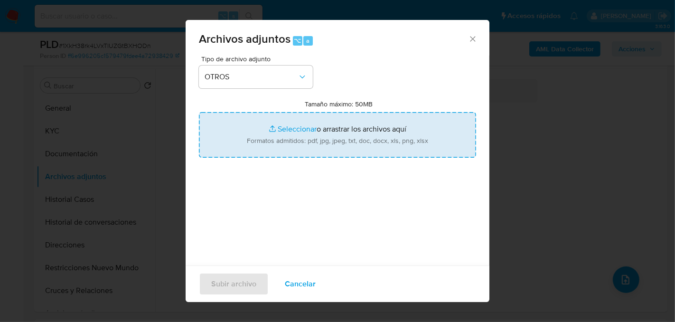
type input "C:\fakepath\Caselog 1XkH38rk4LVxTlUZGtBXHODn_2025_09_18_02_03_05.docx"
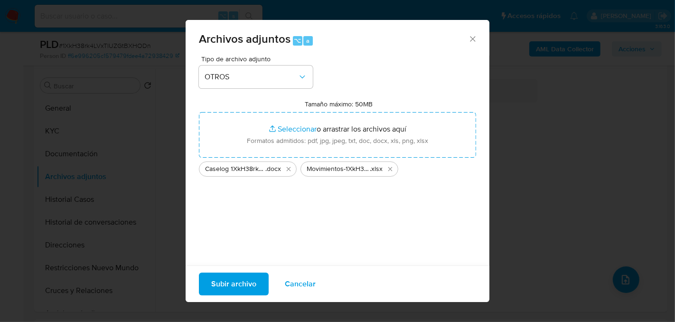
click at [233, 282] on span "Subir archivo" at bounding box center [233, 283] width 45 height 21
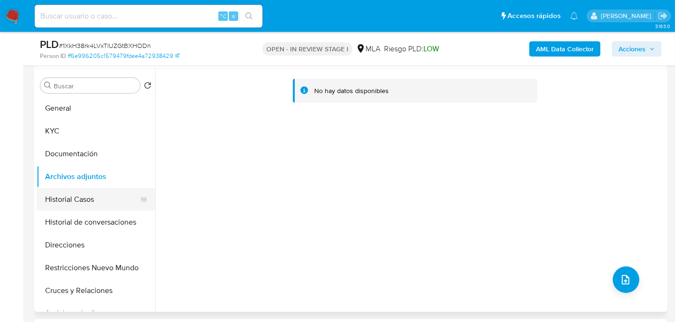
click at [69, 199] on button "Historial Casos" at bounding box center [92, 199] width 111 height 23
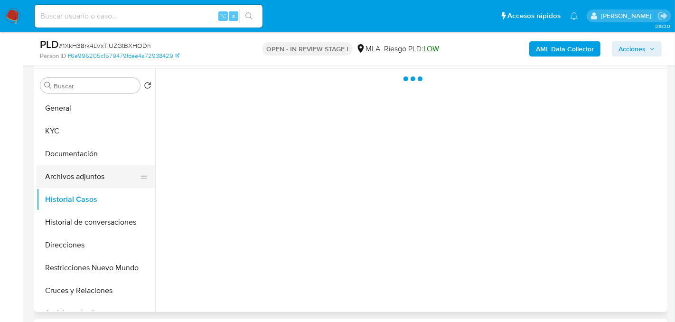
click at [67, 181] on button "Archivos adjuntos" at bounding box center [92, 176] width 111 height 23
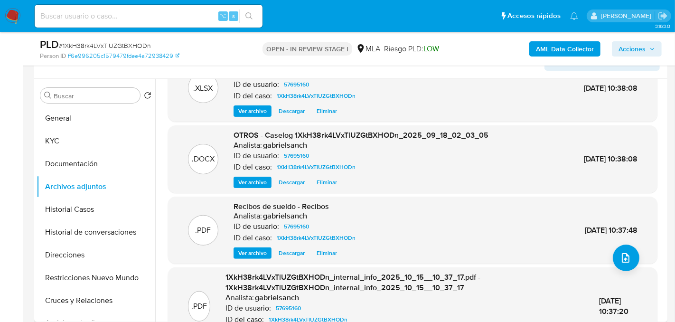
scroll to position [0, 0]
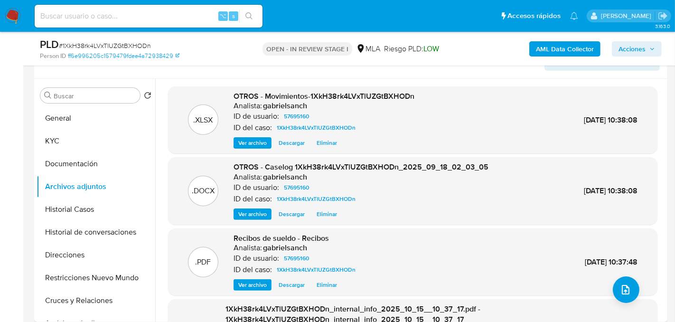
click at [646, 60] on div "PLD # 1XkH38rk4LVxTlUZGtBXHODn Person ID ff6e996205c1579479fdee4a72938429 OPEN …" at bounding box center [350, 49] width 633 height 34
click at [646, 54] on span "Acciones" at bounding box center [636, 48] width 37 height 13
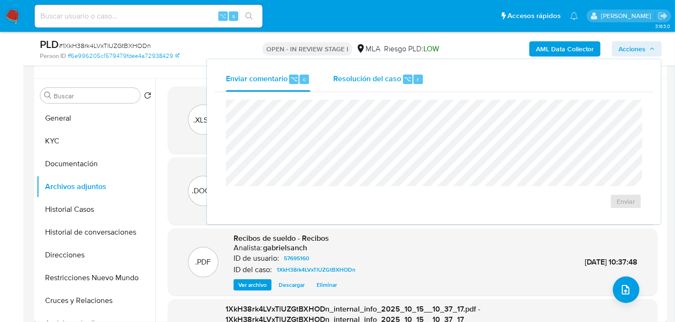
click at [386, 73] on span "Resolución del caso" at bounding box center [367, 78] width 68 height 11
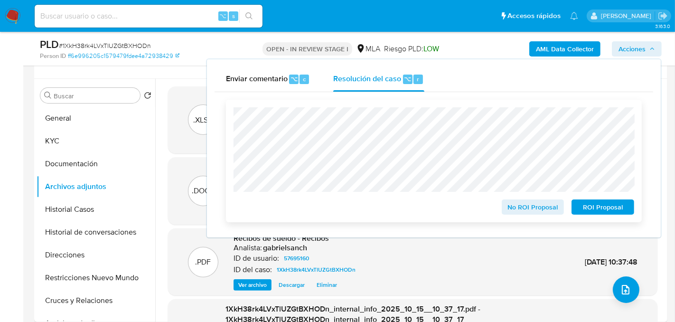
click at [548, 211] on span "No ROI Proposal" at bounding box center [532, 206] width 49 height 13
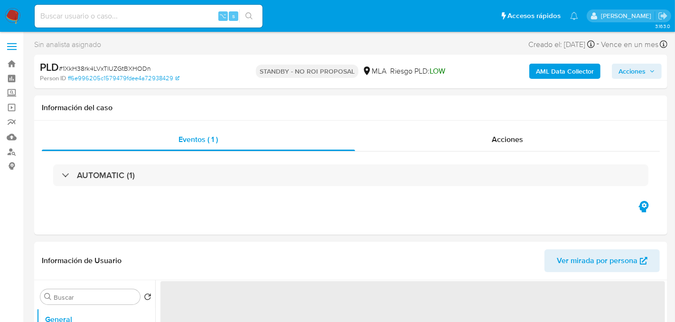
select select "10"
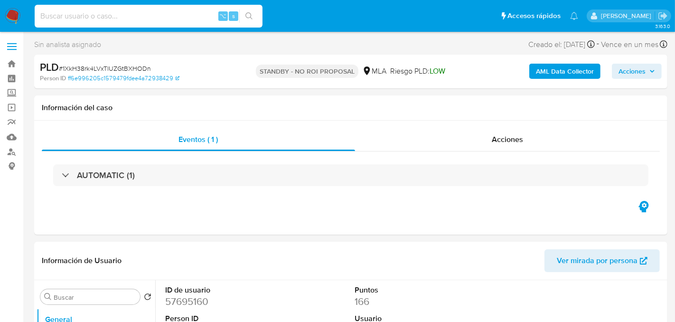
click at [114, 14] on input at bounding box center [149, 16] width 228 height 12
paste input "YpBBceAAtYj9rrHn6AnsJaDL"
type input "YpBBceAAtYj9rrHn6AnsJaDL"
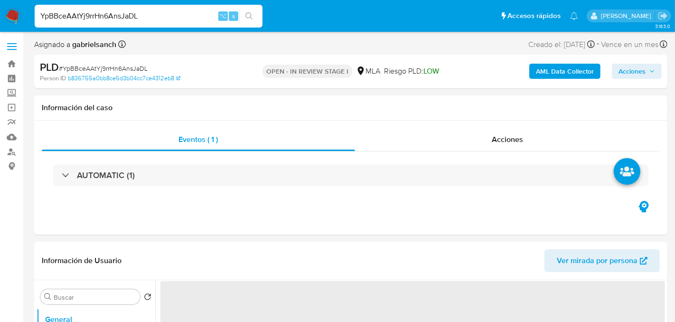
select select "10"
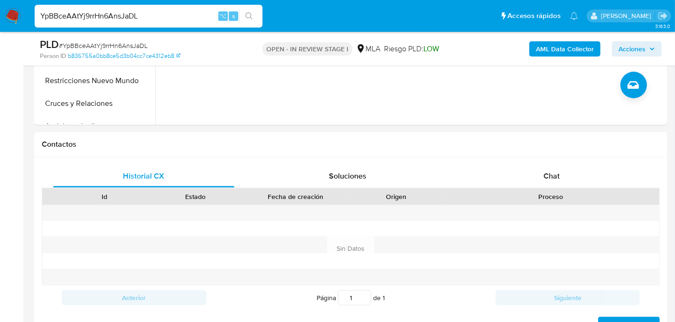
scroll to position [368, 0]
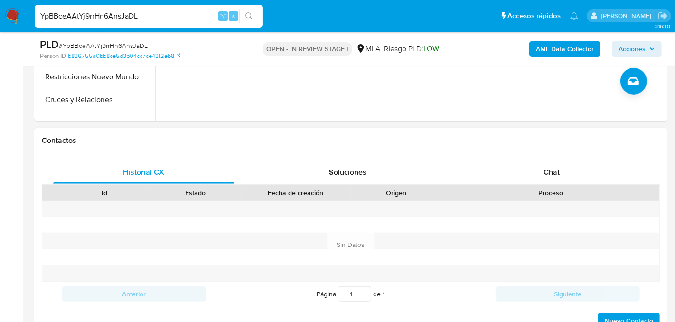
click at [572, 154] on div "Historial CX Soluciones Chat Id Estado Fecha de creación Origen Proceso Anterio…" at bounding box center [350, 244] width 633 height 183
click at [575, 168] on div "Chat" at bounding box center [551, 172] width 181 height 23
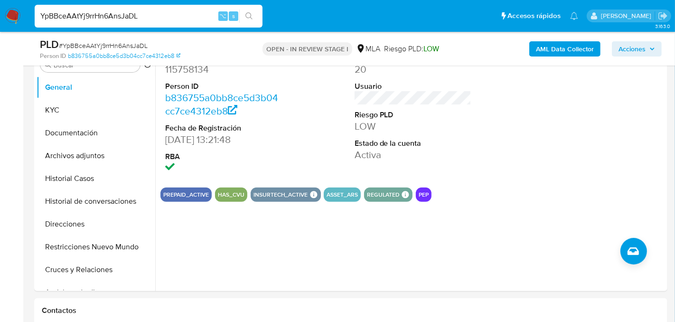
scroll to position [197, 0]
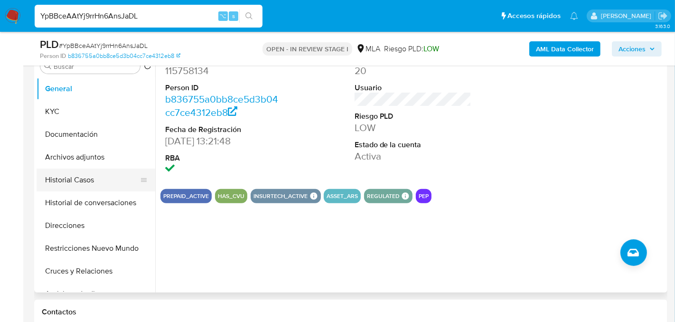
click at [78, 180] on button "Historial Casos" at bounding box center [92, 179] width 111 height 23
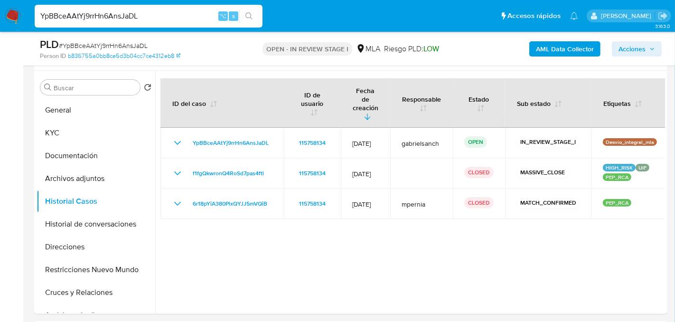
scroll to position [168, 0]
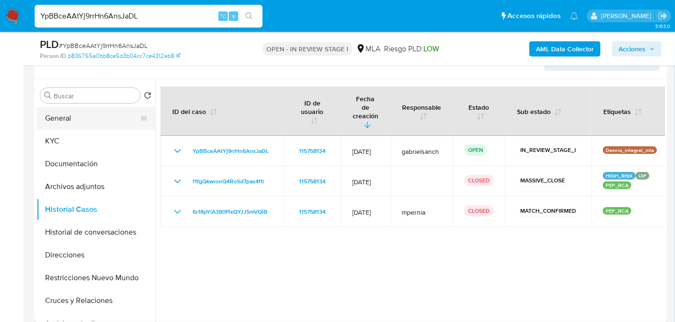
click at [59, 122] on button "General" at bounding box center [92, 118] width 111 height 23
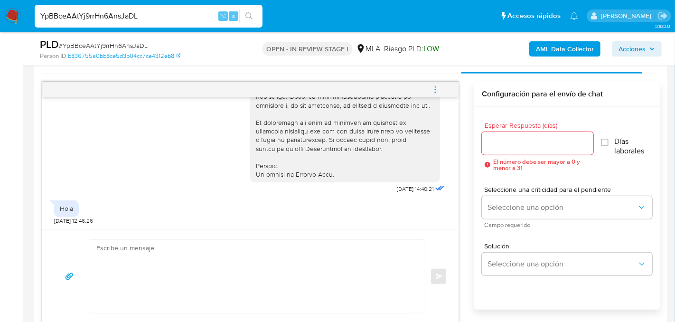
scroll to position [479, 0]
click at [148, 260] on textarea at bounding box center [254, 275] width 317 height 73
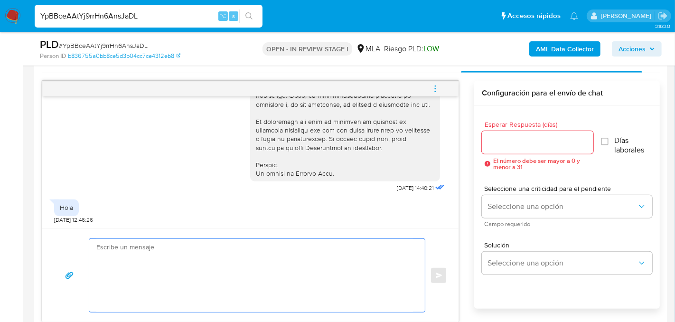
paste textarea "Lore, Ip dolorsi am con adipiscinge seddoeiusmo te in utlabo et Dolorem Aliq, e…"
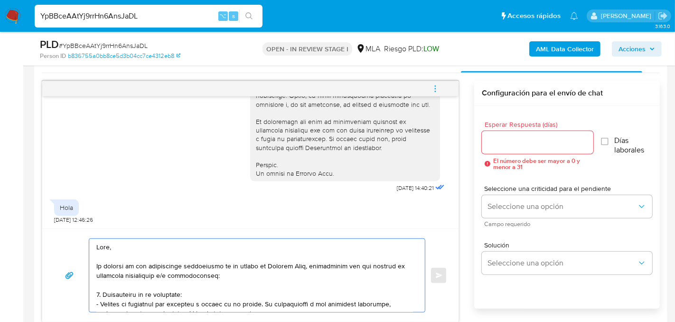
scroll to position [489, 0]
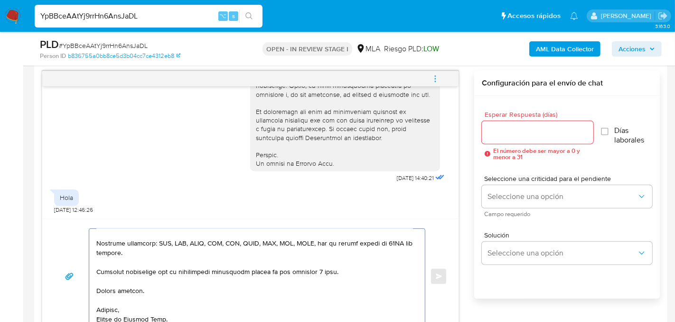
type textarea "Lore, Ip dolorsi am con adipiscinge seddoeiusmo te in utlabo et Dolorem Aliq, e…"
click at [503, 136] on input "Esperar Respuesta (días)" at bounding box center [538, 132] width 112 height 12
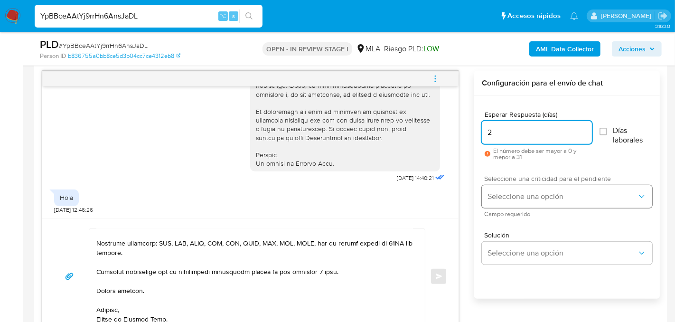
type input "2"
click at [504, 196] on span "Seleccione una opción" at bounding box center [561, 196] width 149 height 9
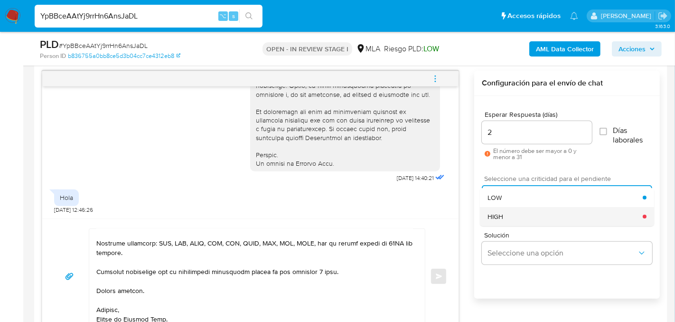
click at [506, 209] on div "HIGH" at bounding box center [565, 216] width 155 height 19
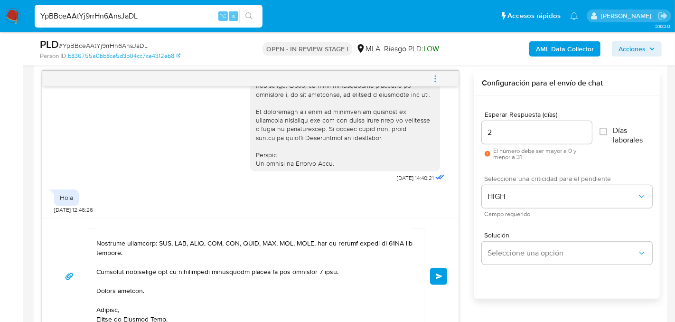
click at [440, 273] on span "Enviar" at bounding box center [439, 276] width 7 height 6
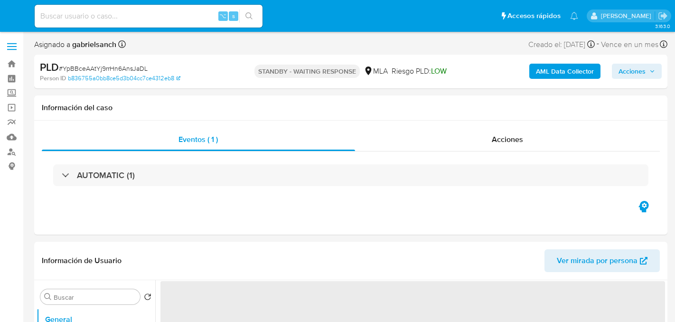
select select "10"
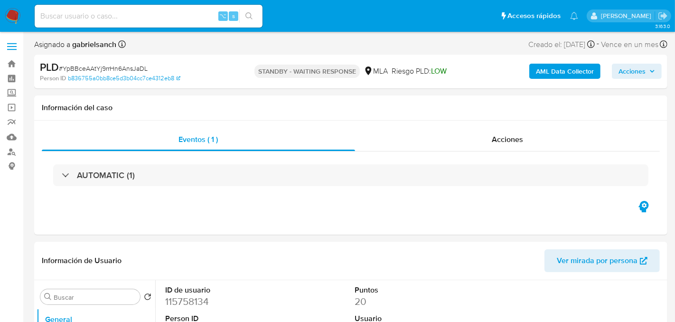
click at [147, 17] on input at bounding box center [149, 16] width 228 height 12
paste input "btEBkwJyu4lOgjI5mWQd9hS0"
type input "btEBkwJyu4lOgjI5mWQd9hS0"
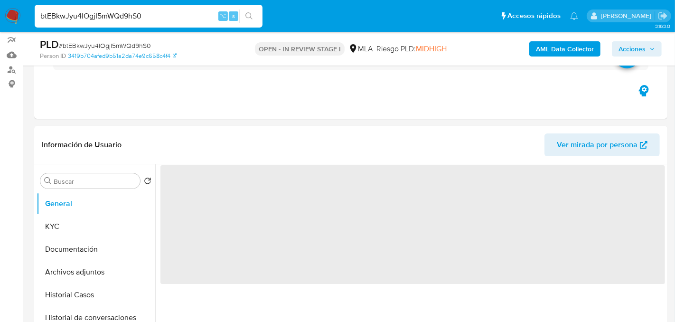
select select "10"
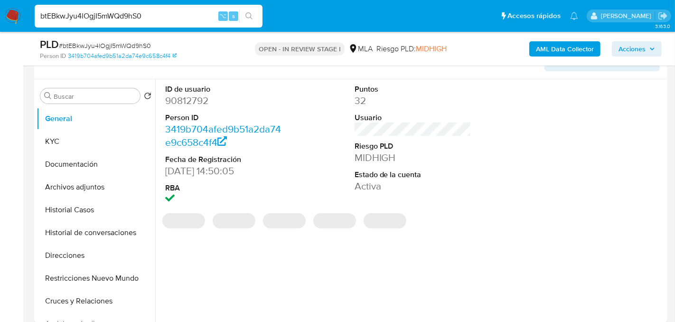
scroll to position [187, 0]
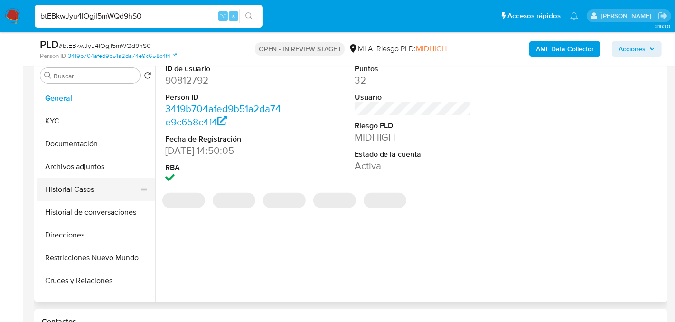
click at [77, 191] on button "Historial Casos" at bounding box center [92, 189] width 111 height 23
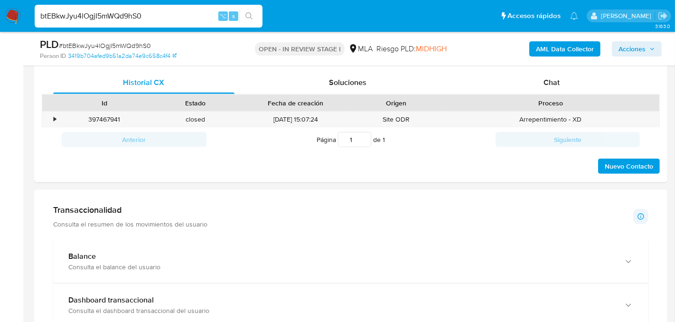
scroll to position [444, 0]
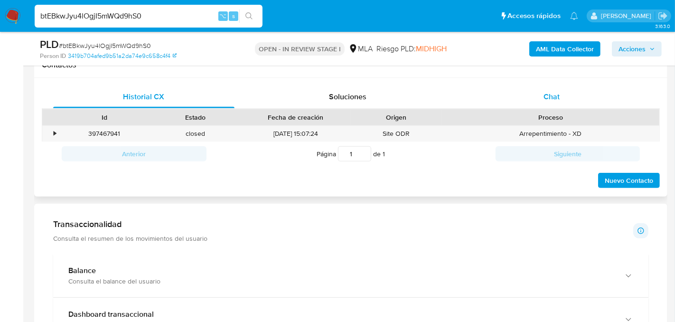
click at [541, 95] on div "Chat" at bounding box center [551, 96] width 181 height 23
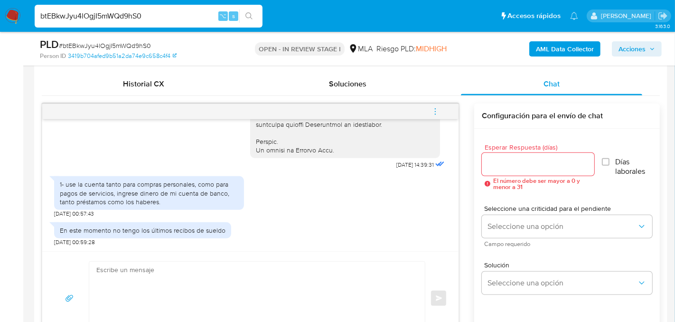
scroll to position [458, 0]
click at [116, 19] on input "btEBkwJyu4lOgjI5mWQd9hS0" at bounding box center [149, 16] width 228 height 12
click at [193, 276] on textarea at bounding box center [254, 297] width 317 height 73
paste textarea "Lore, Ip dolorsi am con adipiscinge seddoeiusmo te in utlabo et Dolorem Aliq, e…"
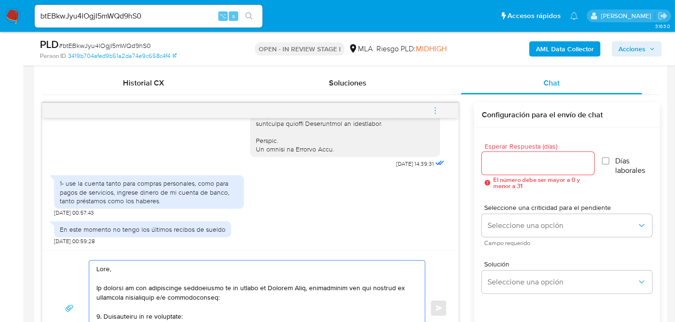
scroll to position [489, 0]
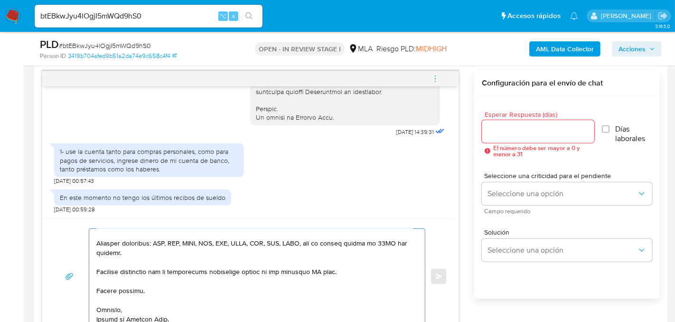
type textarea "Lore, Ip dolorsi am con adipiscinge seddoeiusmo te in utlabo et Dolorem Aliq, e…"
click at [539, 126] on input "Esperar Respuesta (días)" at bounding box center [538, 131] width 112 height 12
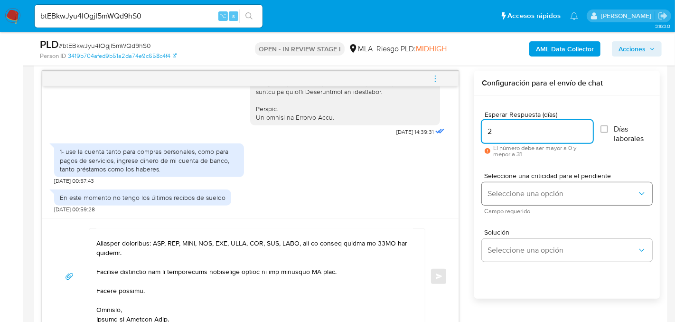
type input "2"
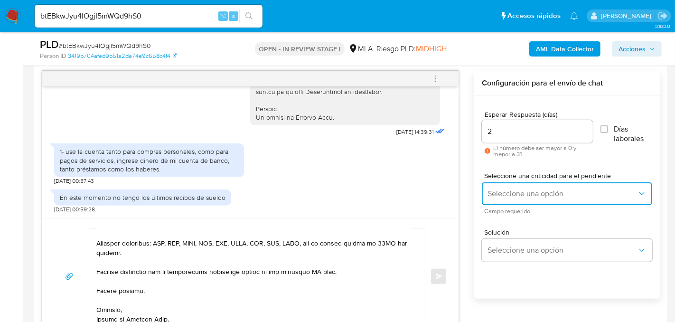
click at [493, 185] on button "Seleccione una opción" at bounding box center [567, 193] width 170 height 23
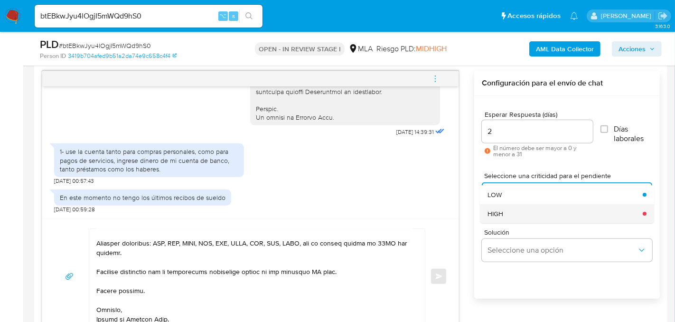
click at [501, 209] on span "HIGH" at bounding box center [496, 213] width 16 height 9
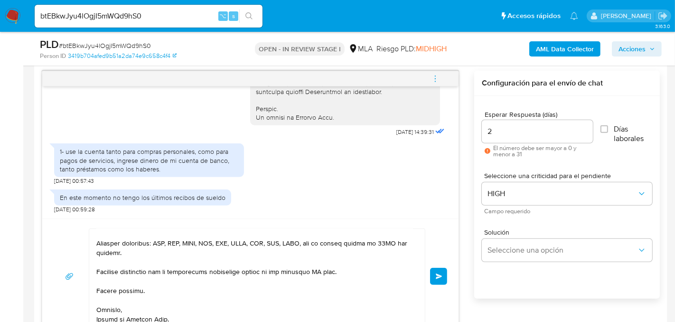
click at [441, 273] on span "Enviar" at bounding box center [439, 276] width 7 height 6
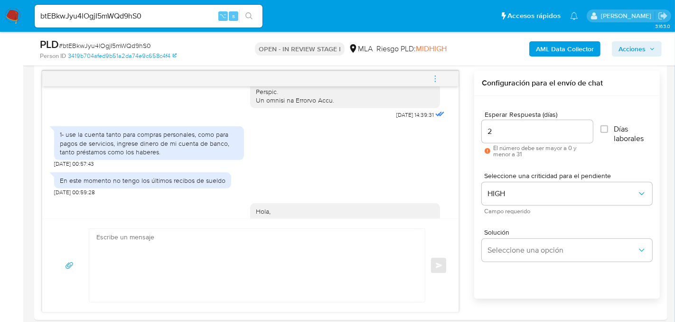
scroll to position [991, 0]
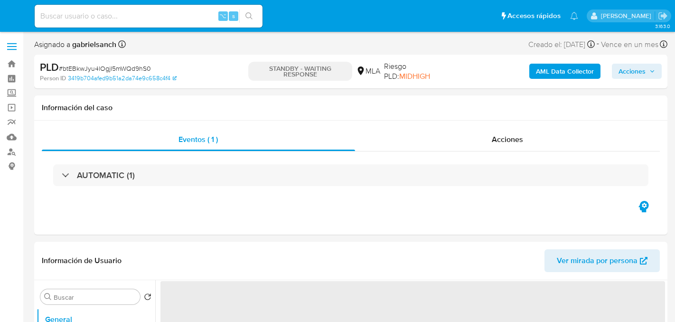
select select "10"
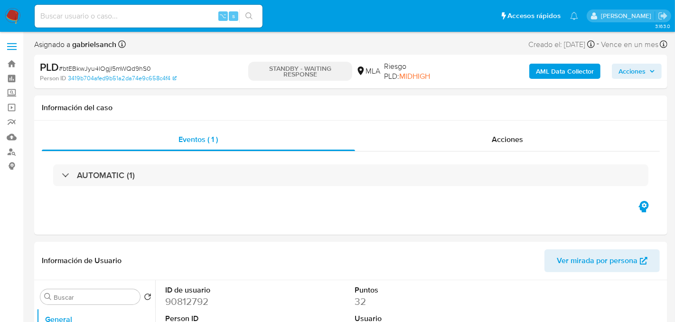
click at [159, 16] on input at bounding box center [149, 16] width 228 height 12
paste input "JBdKM7JWE05vlDPPOh0B3aIv"
type input "JBdKM7JWE05vlDPPOh0B3aIv"
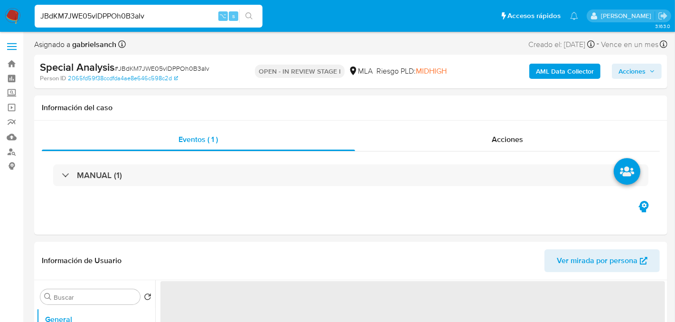
select select "10"
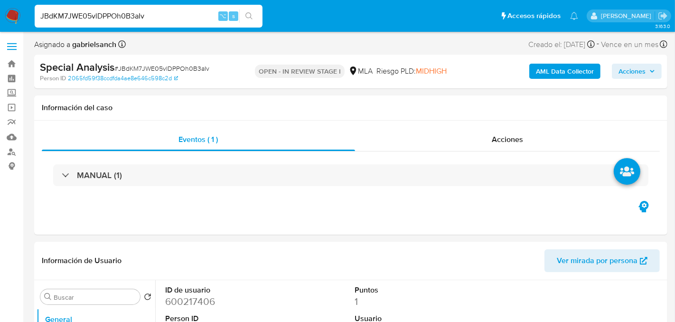
click at [111, 18] on input "JBdKM7JWE05vlDPPOh0B3aIv" at bounding box center [149, 16] width 228 height 12
paste input "okzf1opU559DirsyAp1F46DC"
type input "okzf1opU559DirsyAp1F46DC"
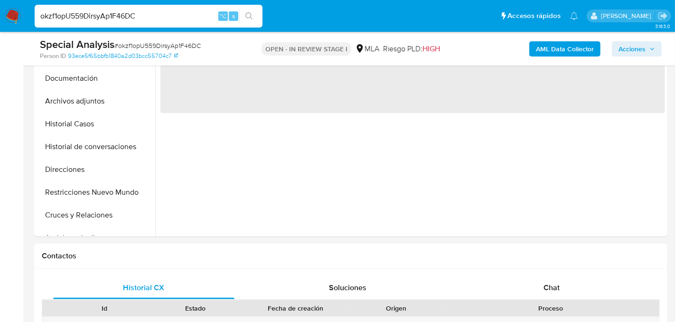
scroll to position [261, 0]
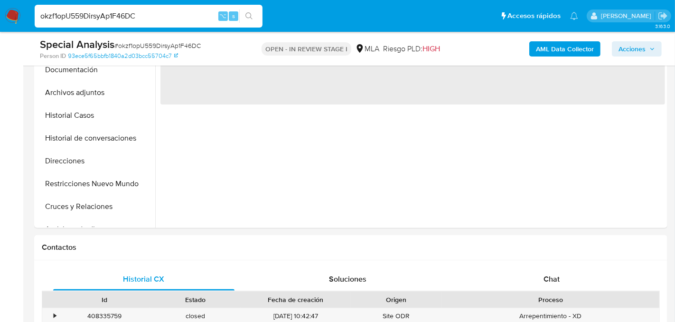
select select "10"
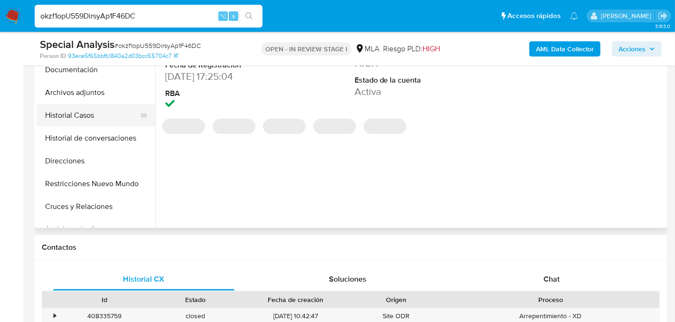
click at [104, 117] on button "Historial Casos" at bounding box center [92, 115] width 111 height 23
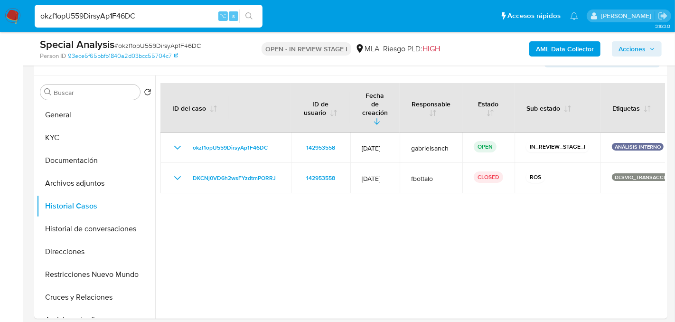
scroll to position [168, 0]
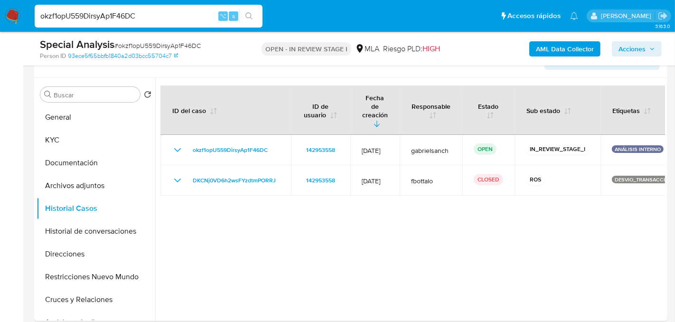
click at [127, 19] on input "okzf1opU559DirsyAp1F46DC" at bounding box center [149, 16] width 228 height 12
paste input "sNwdE0J7ckO6N1e1zKufacfc"
type input "sNwdE0J7ckO6N1e1zKufacfc"
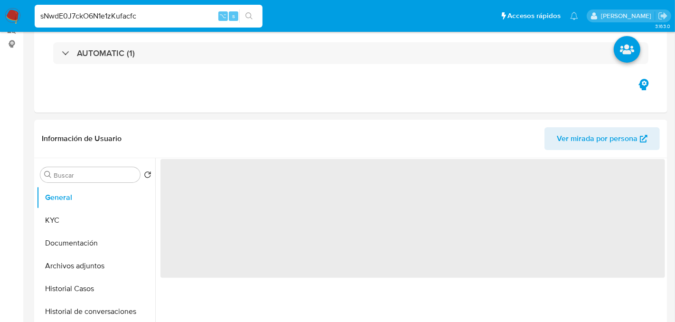
select select "10"
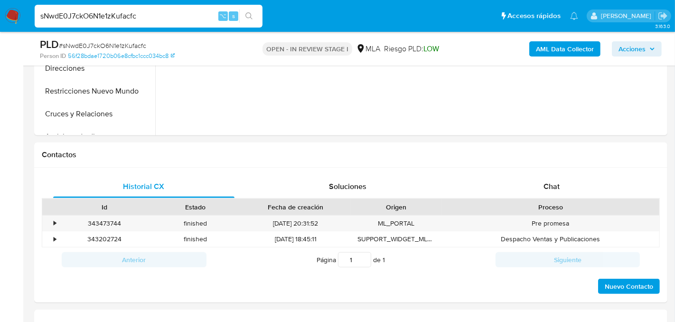
scroll to position [367, 0]
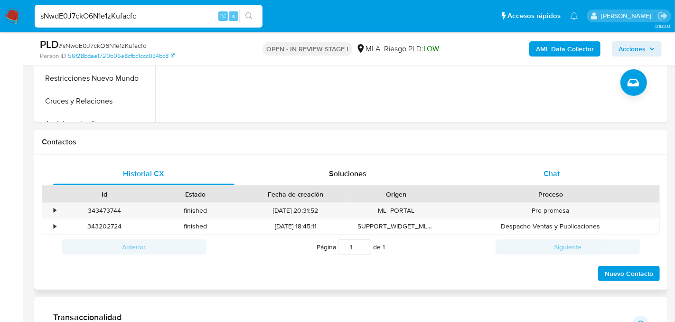
click at [519, 176] on div "Chat" at bounding box center [551, 173] width 181 height 23
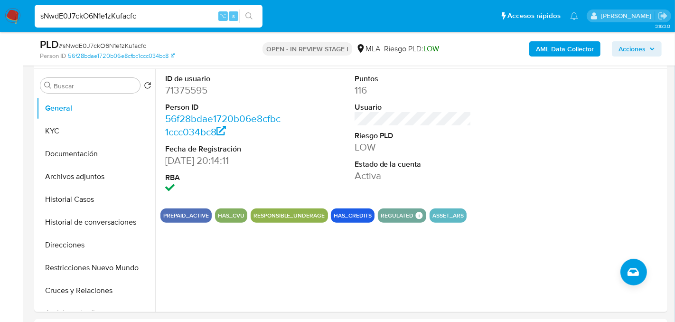
scroll to position [179, 0]
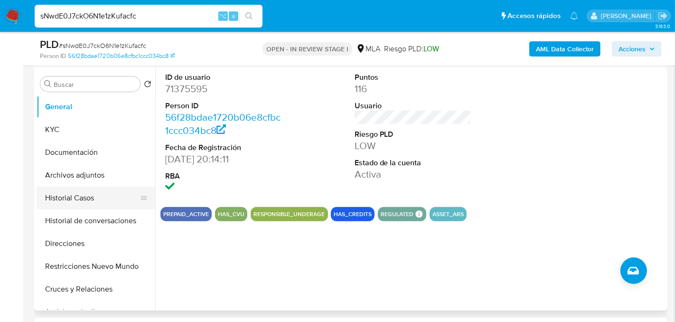
click at [66, 198] on button "Historial Casos" at bounding box center [92, 198] width 111 height 23
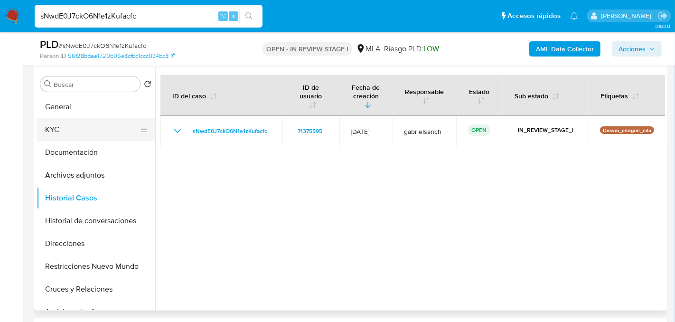
click at [105, 126] on button "KYC" at bounding box center [92, 129] width 111 height 23
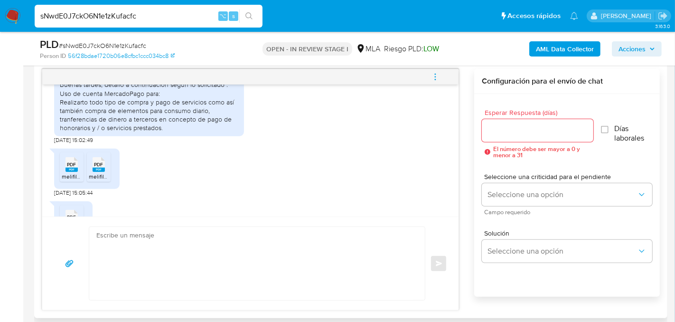
scroll to position [533, 0]
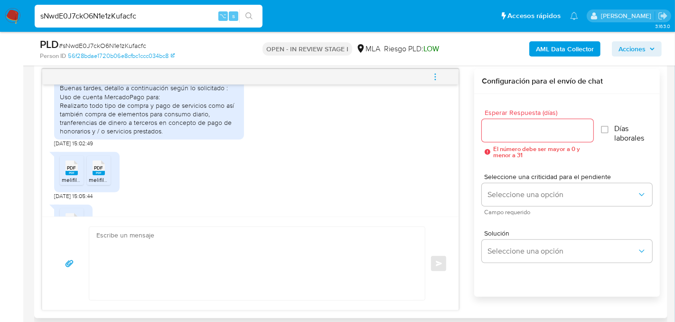
click at [69, 184] on span "melifile1574033473674203326.pdf" at bounding box center [106, 180] width 88 height 8
click at [105, 176] on div "PDF PDF" at bounding box center [99, 167] width 20 height 19
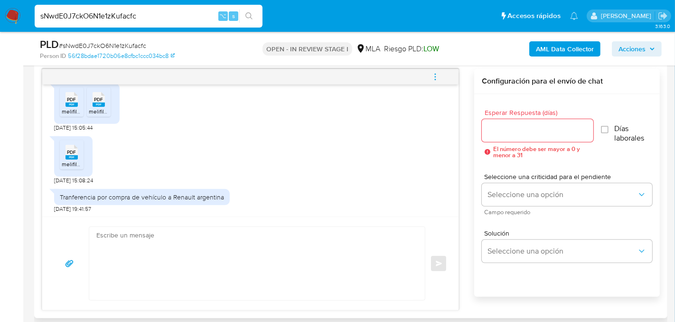
scroll to position [614, 0]
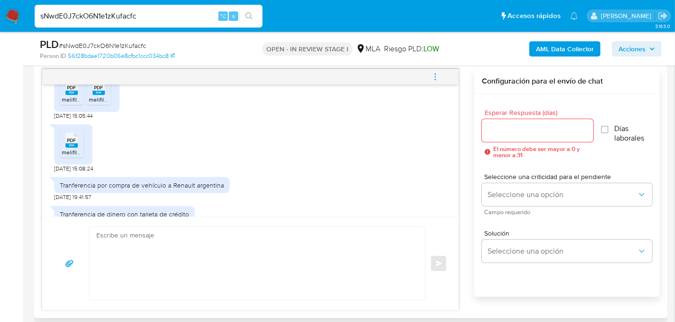
click at [81, 149] on div "PDF PDF" at bounding box center [72, 139] width 20 height 19
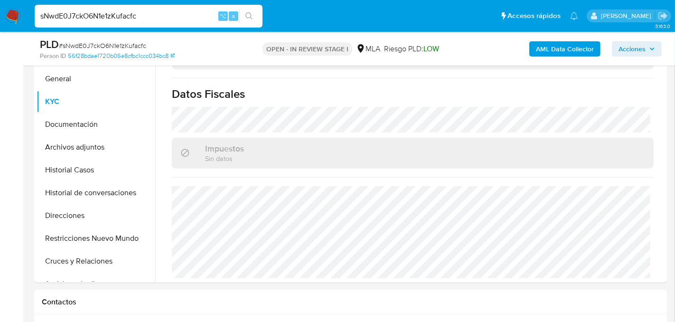
scroll to position [202, 0]
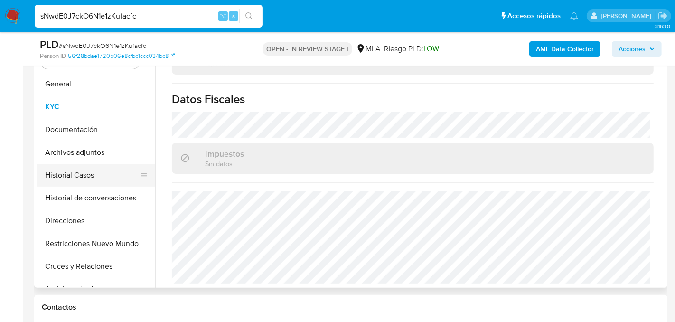
click at [60, 177] on button "Historial Casos" at bounding box center [92, 175] width 111 height 23
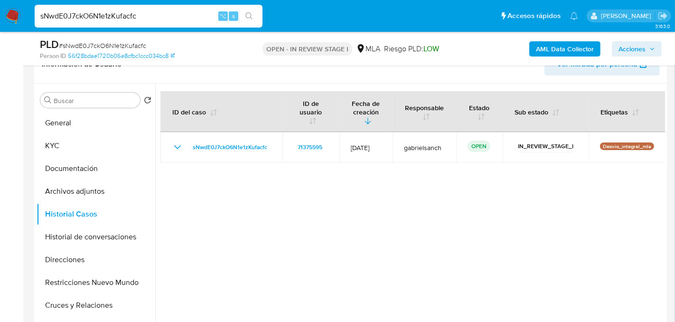
scroll to position [162, 0]
click at [45, 144] on button "KYC" at bounding box center [92, 146] width 111 height 23
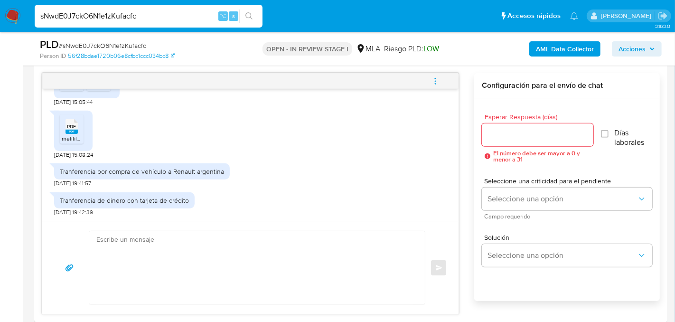
scroll to position [501, 0]
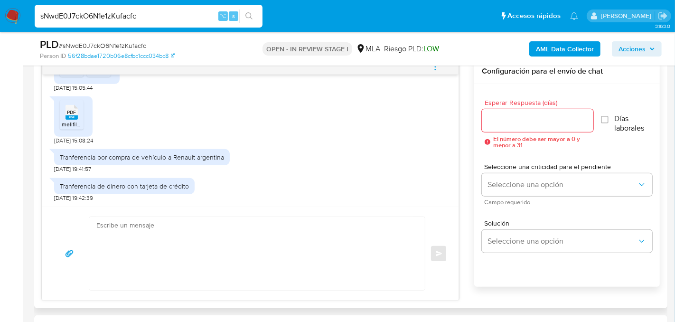
click at [277, 212] on div "Enviar" at bounding box center [250, 252] width 416 height 93
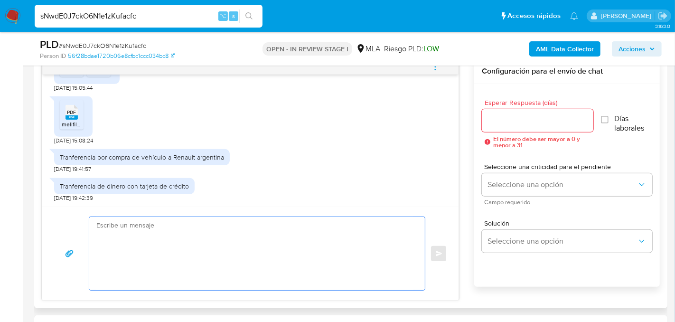
click at [280, 225] on textarea at bounding box center [254, 253] width 317 height 73
paste textarea "Hola, muchas gracias por tu respuesta. En este caso, necesitamos que nos propor…"
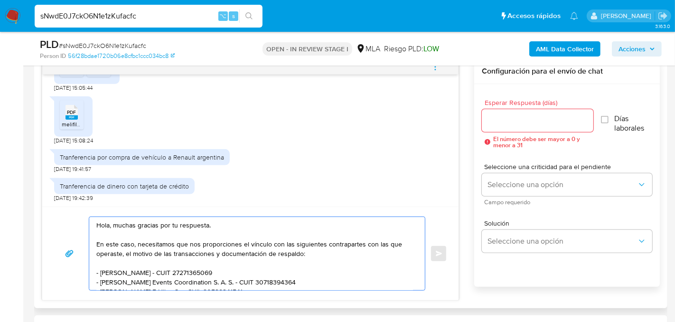
scroll to position [117, 0]
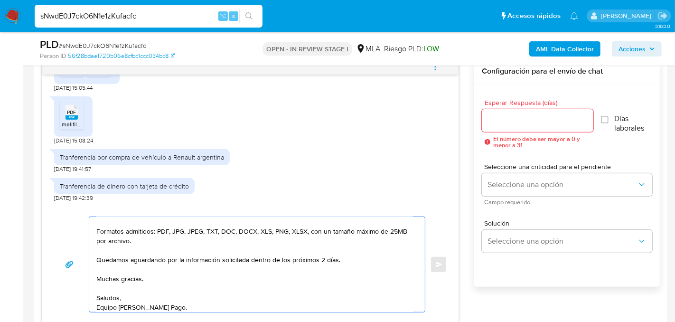
type textarea "Hola, muchas gracias por tu respuesta. En este caso, necesitamos que nos propor…"
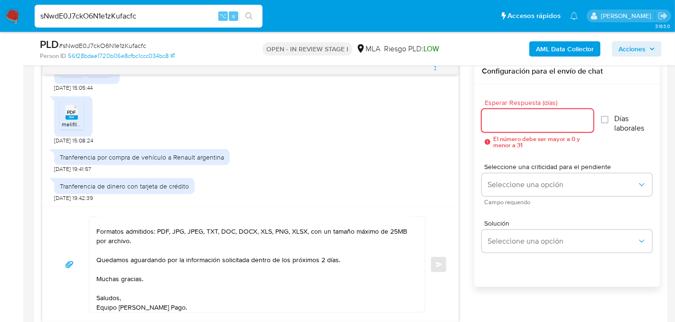
click at [532, 121] on input "Esperar Respuesta (días)" at bounding box center [538, 120] width 112 height 12
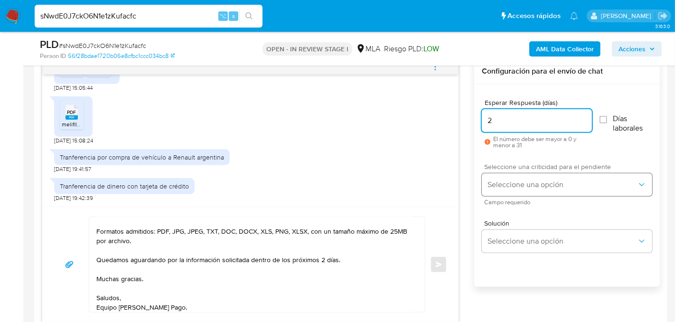
type input "2"
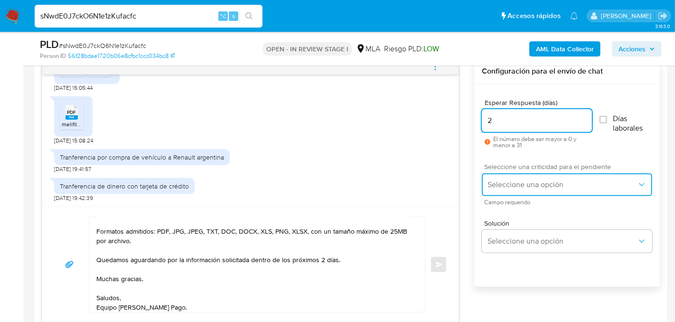
click at [514, 177] on button "Seleccione una opción" at bounding box center [567, 184] width 170 height 23
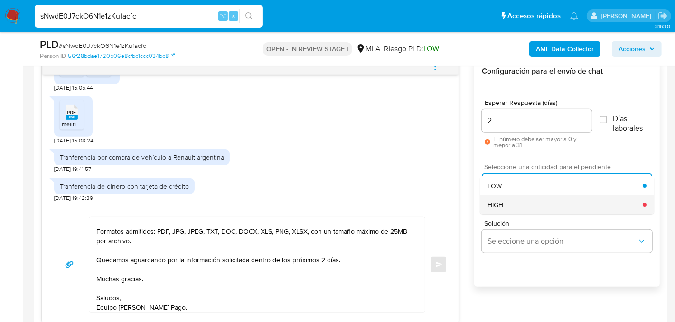
click at [511, 207] on div "HIGH" at bounding box center [565, 204] width 155 height 19
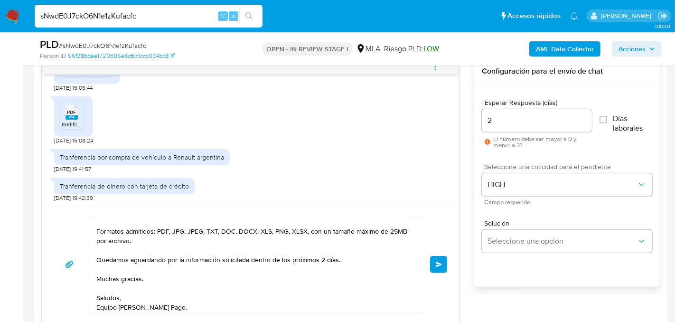
click at [437, 271] on button "Enviar" at bounding box center [438, 264] width 17 height 17
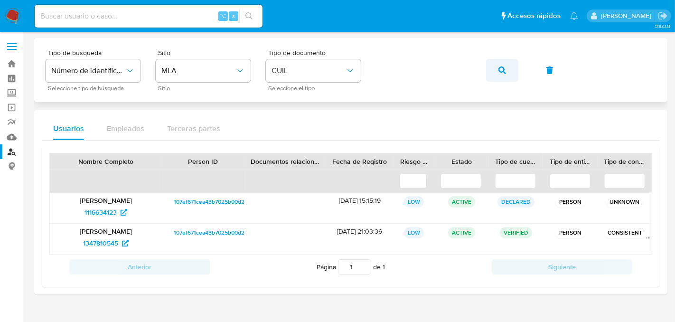
click at [504, 69] on icon "button" at bounding box center [502, 70] width 8 height 8
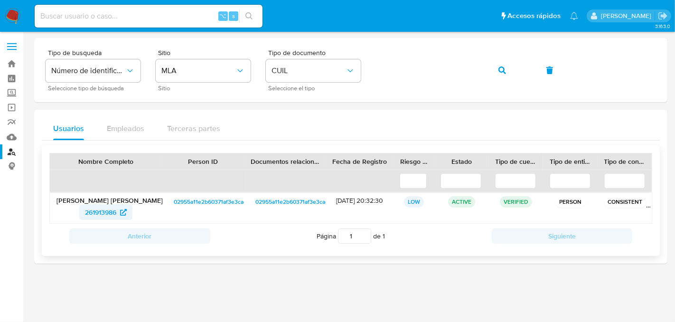
click at [119, 209] on span "261913986" at bounding box center [106, 212] width 42 height 15
click at [501, 79] on span "button" at bounding box center [502, 70] width 8 height 21
click at [84, 218] on span "1644766970" at bounding box center [101, 212] width 36 height 15
click at [502, 75] on span "button" at bounding box center [502, 70] width 8 height 21
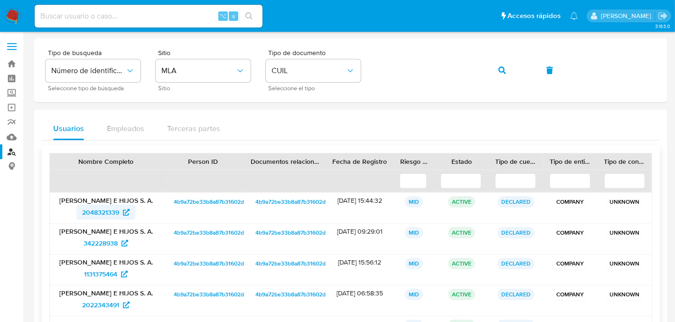
click at [90, 213] on span "2048321339" at bounding box center [100, 212] width 37 height 15
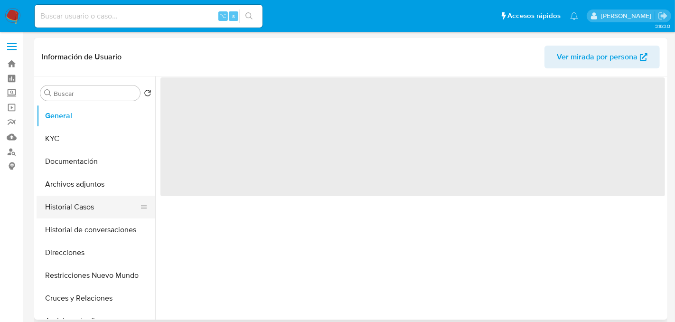
click at [46, 209] on button "Historial Casos" at bounding box center [92, 207] width 111 height 23
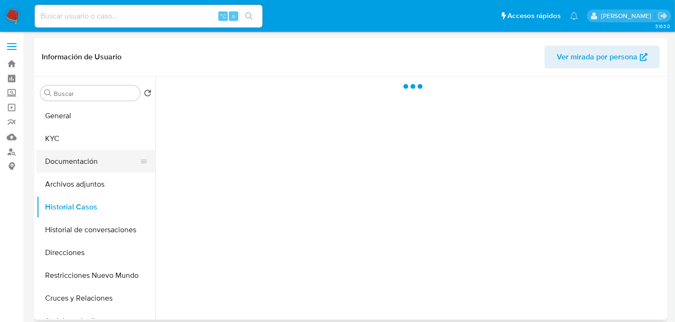
select select "10"
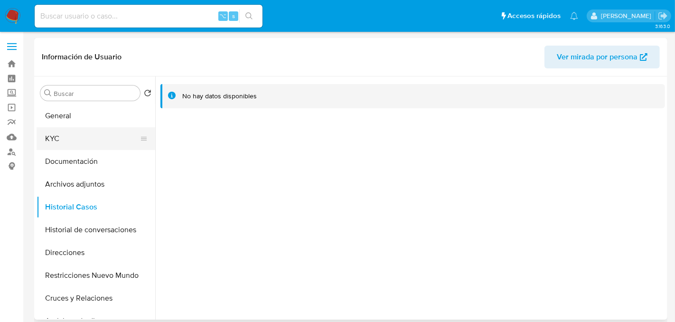
click at [72, 145] on button "KYC" at bounding box center [92, 138] width 111 height 23
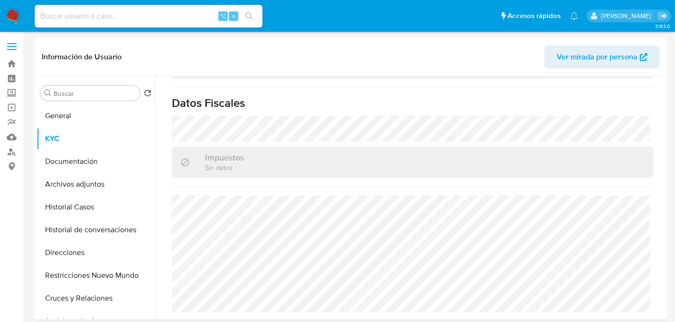
scroll to position [514, 0]
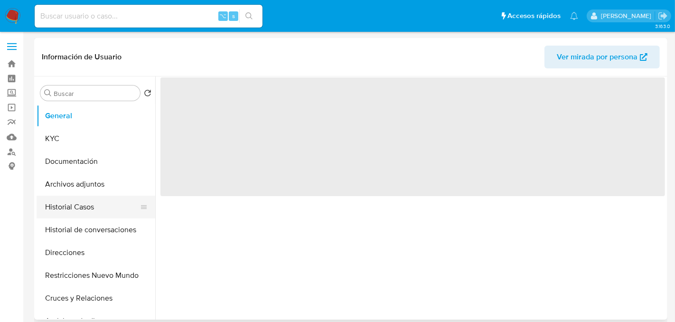
click at [68, 214] on button "Historial Casos" at bounding box center [92, 207] width 111 height 23
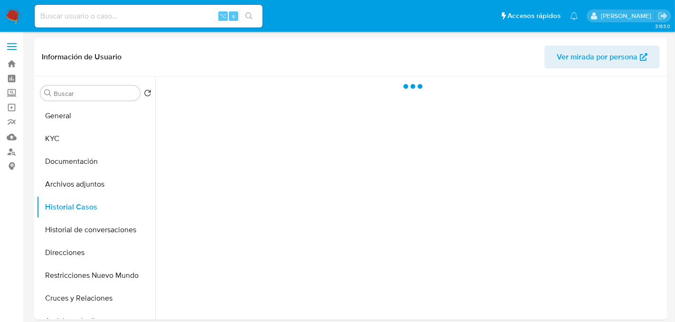
select select "10"
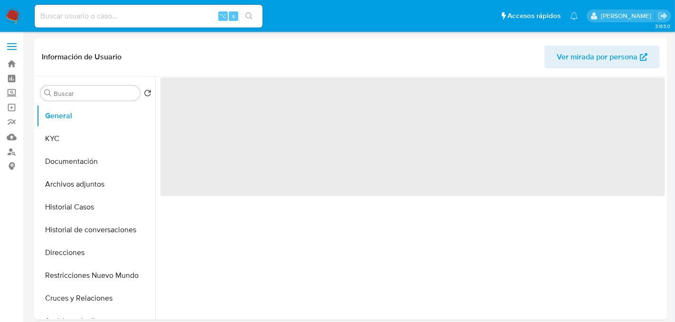
select select "10"
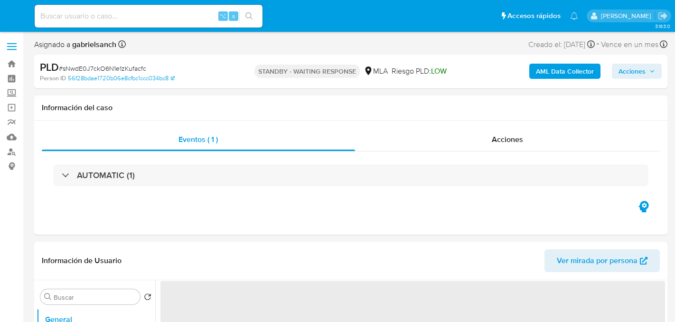
select select "10"
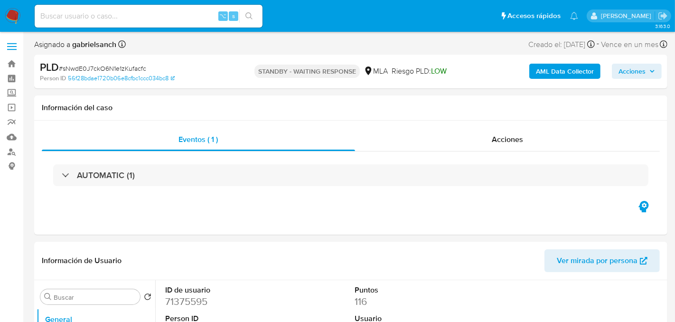
click at [151, 12] on input at bounding box center [149, 16] width 228 height 12
paste input "gLFBnHl2TXArOIM7i3pXDx7s"
type input "gLFBnHl2TXArOIM7i3pXDx7s"
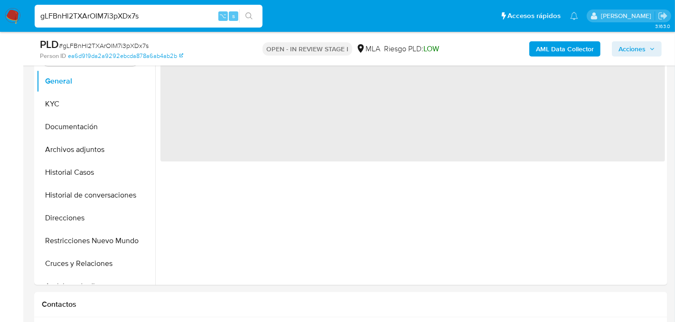
select select "10"
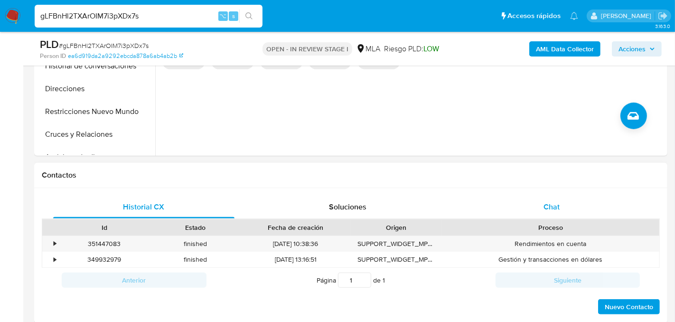
click at [514, 213] on div "Chat" at bounding box center [551, 207] width 181 height 23
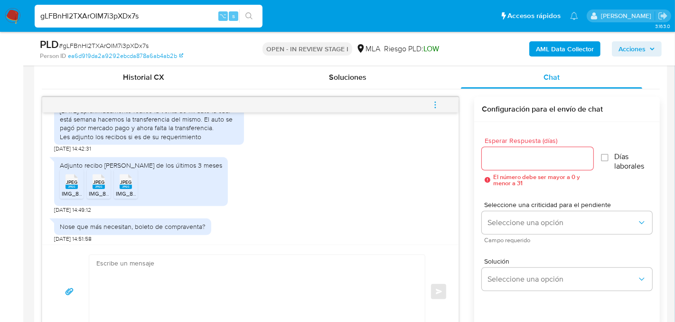
scroll to position [584, 0]
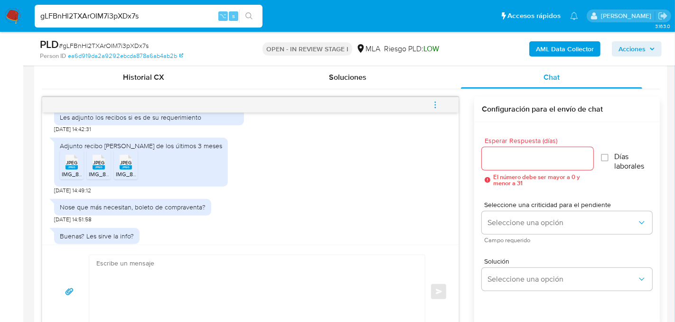
click at [73, 178] on span "IMG_8850.jpeg" at bounding box center [82, 174] width 40 height 8
click at [97, 169] on rect at bounding box center [99, 167] width 12 height 4
click at [126, 169] on rect at bounding box center [126, 167] width 12 height 4
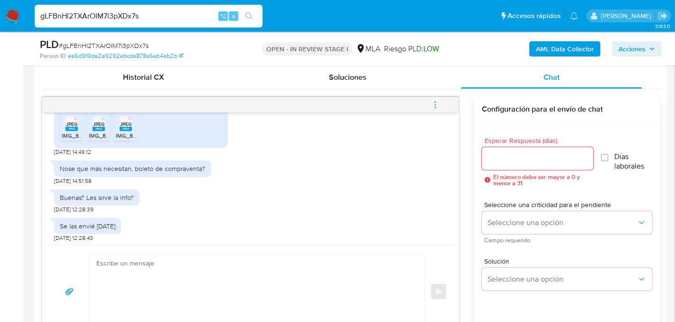
scroll to position [671, 0]
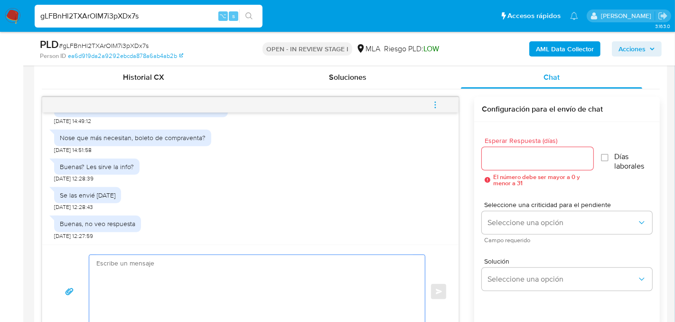
click at [150, 269] on textarea at bounding box center [254, 291] width 317 height 73
paste textarea "Hola, ¡Muchas gracias por tu respuesta! Confirmamos la recepción de la document…"
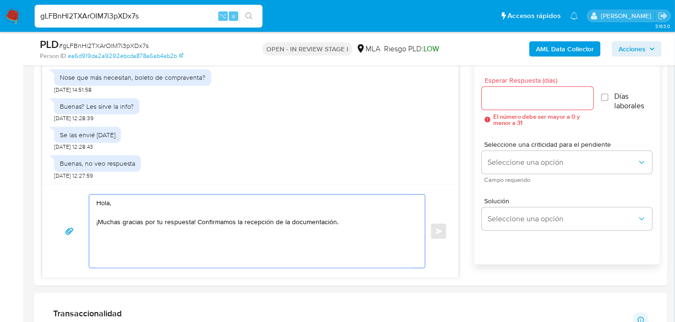
scroll to position [526, 0]
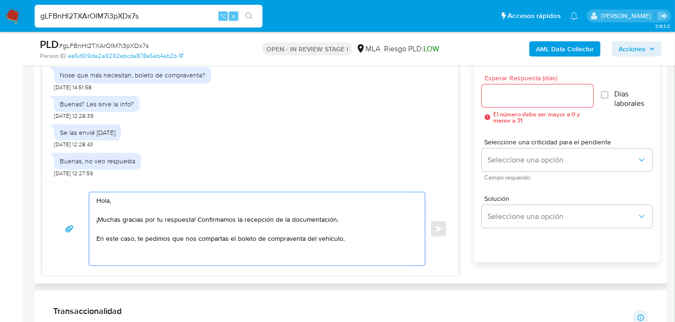
click at [184, 238] on textarea "Hola, ¡Muchas gracias por tu respuesta! Confirmamos la recepción de la document…" at bounding box center [254, 228] width 317 height 73
click at [353, 238] on textarea "Hola, ¡Muchas gracias por tu respuesta! Confirmamos la recepción de la document…" at bounding box center [254, 228] width 317 height 73
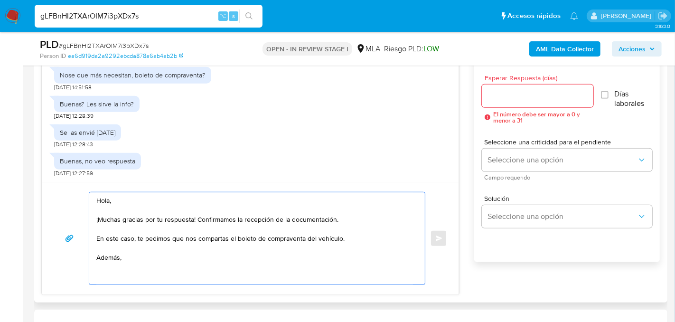
paste textarea "3. Proporciona el vínculo con las siguientes contrapartes con las que operaste,…"
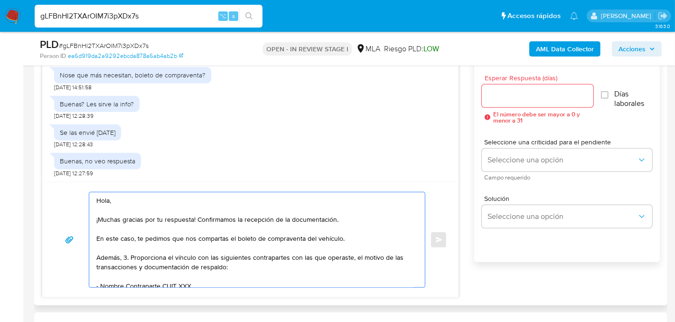
scroll to position [22, 0]
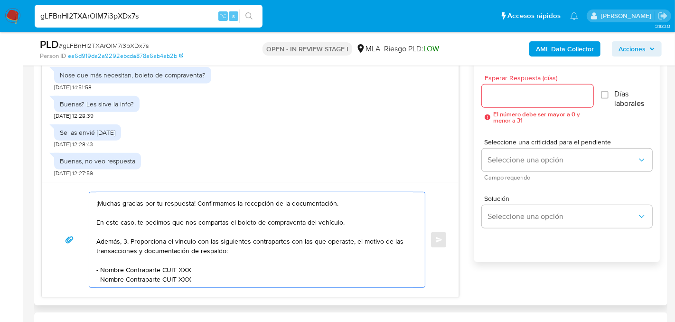
drag, startPoint x: 126, startPoint y: 231, endPoint x: 168, endPoint y: 232, distance: 41.8
click at [168, 232] on textarea "Hola, ¡Muchas gracias por tu respuesta! Confirmamos la recepción de la document…" at bounding box center [254, 239] width 317 height 95
click at [275, 233] on textarea "Hola, ¡Muchas gracias por tu respuesta! Confirmamos la recepción de la document…" at bounding box center [254, 239] width 317 height 95
drag, startPoint x: 95, startPoint y: 260, endPoint x: 229, endPoint y: 271, distance: 134.4
click at [229, 271] on textarea "Hola, ¡Muchas gracias por tu respuesta! Confirmamos la recepción de la document…" at bounding box center [254, 239] width 317 height 95
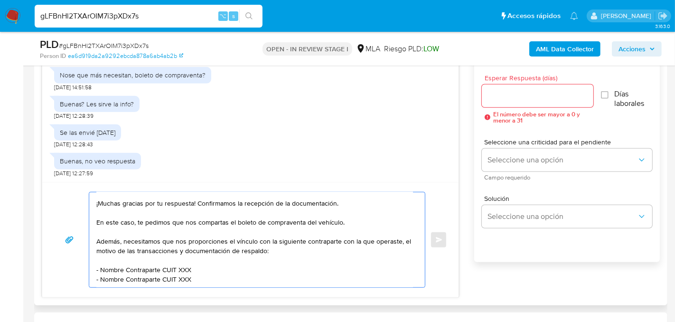
paste textarea "Enzo Nicolás Zanibelli - CUIL 20395208196"
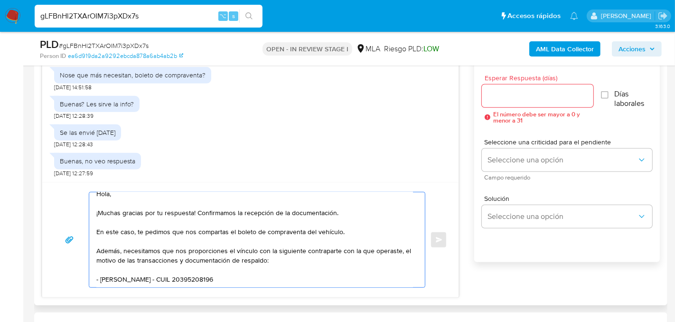
click at [178, 250] on textarea "Hola, ¡Muchas gracias por tu respuesta! Confirmamos la recepción de la document…" at bounding box center [254, 239] width 317 height 95
click at [248, 266] on textarea "Hola, ¡Muchas gracias por tu respuesta! Confirmamos la recepción de la document…" at bounding box center [254, 239] width 317 height 95
paste textarea "Formatos admitidos: PDF, JPG, JPEG, TXT, DOC, DOCX, XLS, PNG, XLSX, con un tama…"
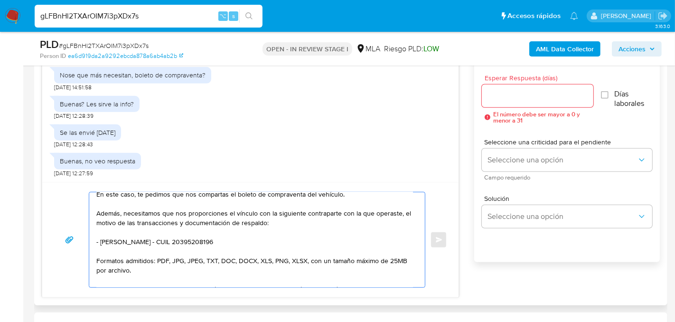
scroll to position [108, 0]
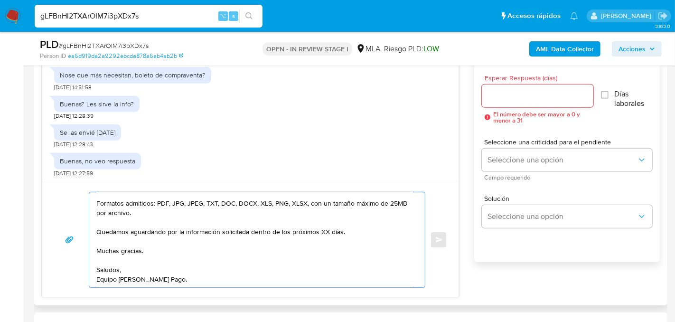
click at [319, 224] on textarea "Hola, ¡Muchas gracias por tu respuesta! Confirmamos la recepción de la document…" at bounding box center [254, 239] width 317 height 95
type textarea "Hola, ¡Muchas gracias por tu respuesta! Confirmamos la recepción de la document…"
click at [514, 101] on div at bounding box center [538, 95] width 112 height 23
click at [513, 95] on input "Esperar Respuesta (días)" at bounding box center [538, 96] width 112 height 12
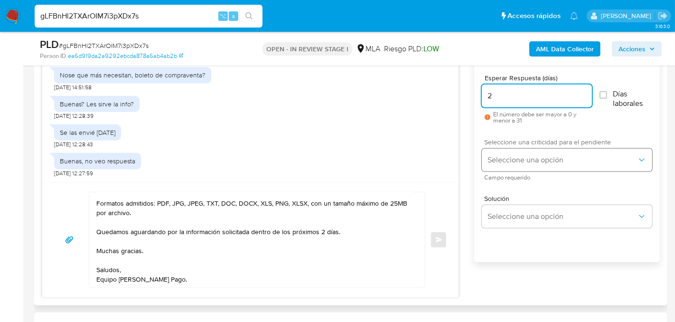
type input "2"
click at [502, 161] on span "Seleccione una opción" at bounding box center [561, 159] width 149 height 9
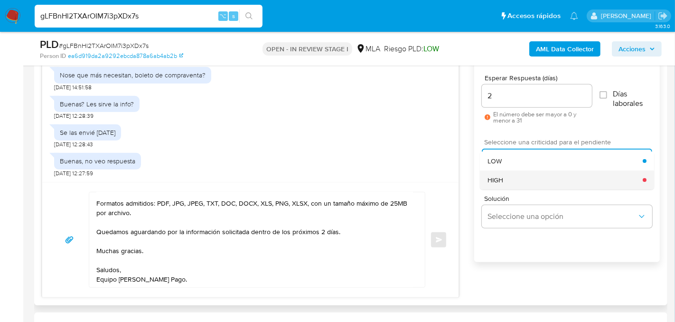
click at [503, 178] on span "HIGH" at bounding box center [496, 180] width 16 height 9
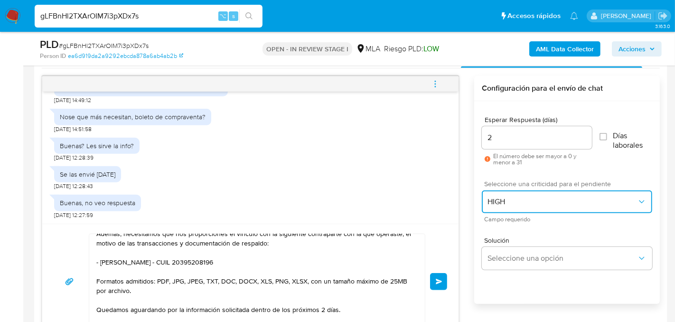
scroll to position [130, 0]
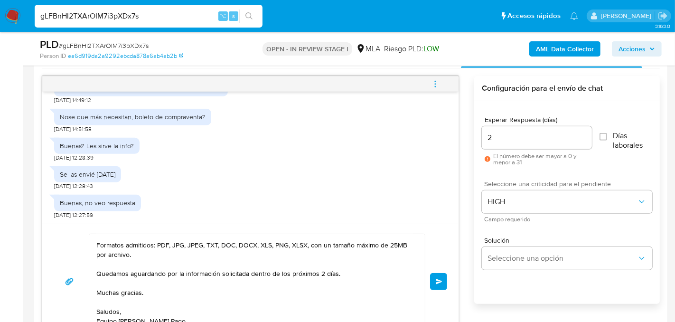
click at [440, 279] on span "Enviar" at bounding box center [439, 282] width 7 height 6
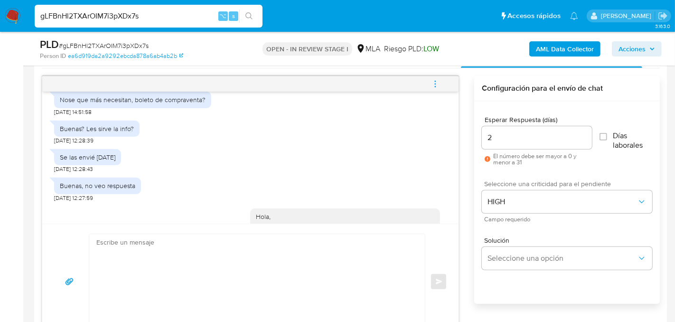
scroll to position [923, 0]
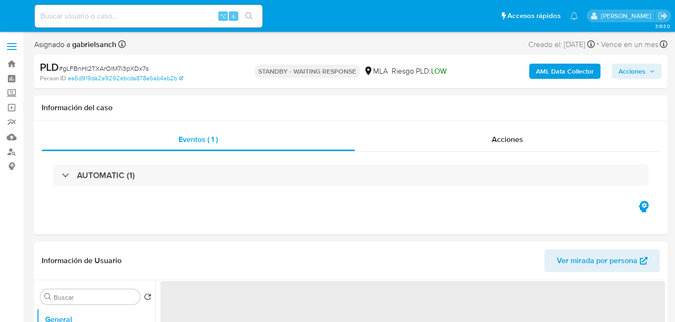
select select "10"
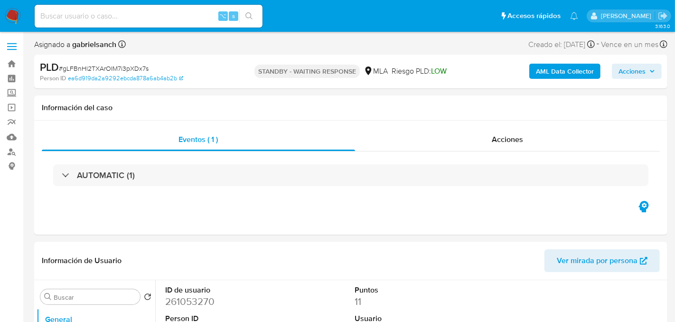
click at [136, 11] on input at bounding box center [149, 16] width 228 height 12
paste input "isrSUABKbxZVDj4YqFXRZnEH"
type input "isrSUABKbxZVDj4YqFXRZnEH"
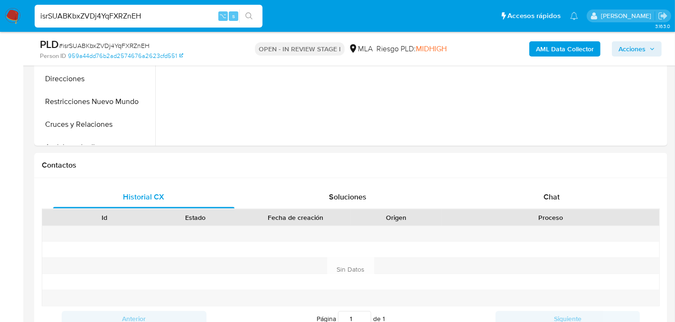
select select "10"
click at [563, 202] on div "Chat" at bounding box center [551, 196] width 181 height 23
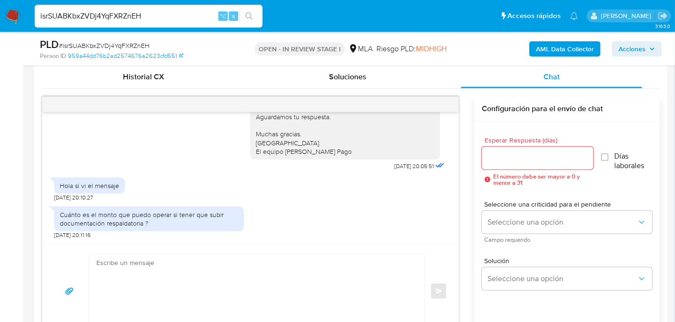
scroll to position [467, 0]
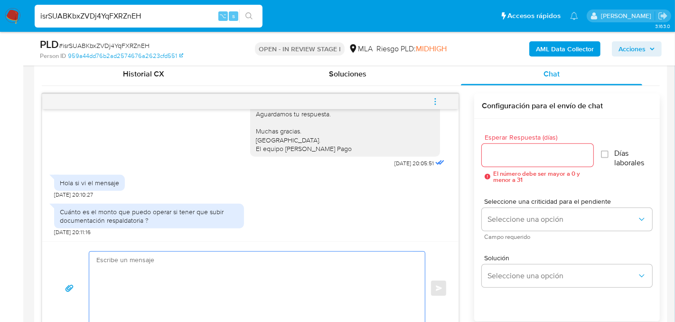
click at [232, 264] on textarea at bounding box center [254, 288] width 317 height 73
paste textarea "Hola, muchas gracias por tu respuesta. En función de las operaciones registrada…"
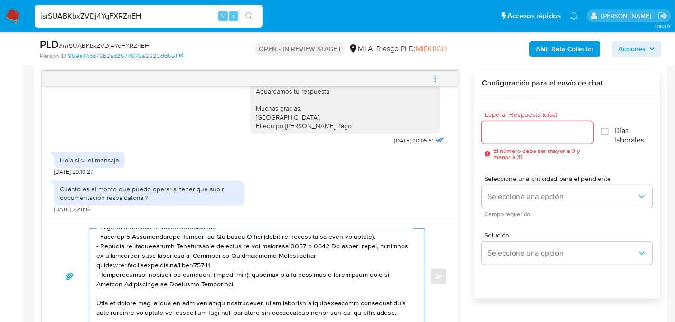
scroll to position [0, 0]
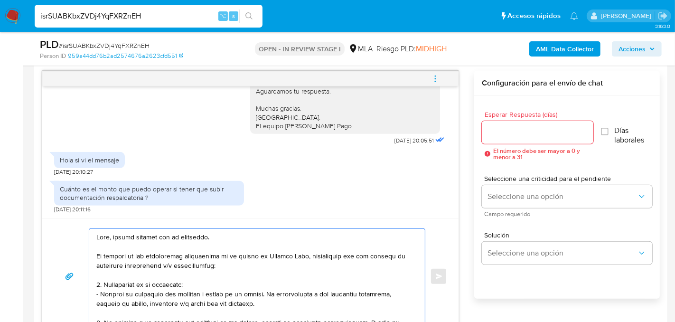
type textarea "Hola, muchas gracias por tu respuesta. En función de las operaciones registrada…"
click at [504, 126] on input "Esperar Respuesta (días)" at bounding box center [538, 132] width 112 height 12
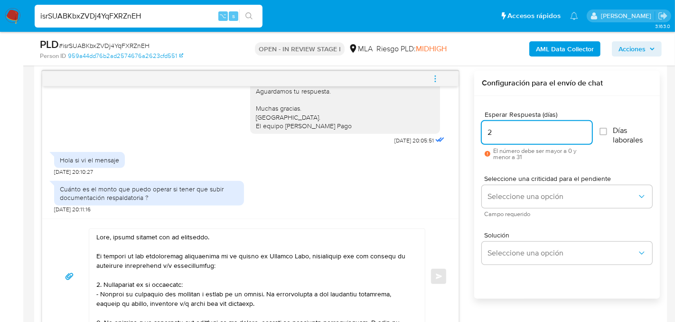
type input "2"
click at [235, 205] on div "Cuánto es el monto que puedo operar si tener que subir documentación respaldato…" at bounding box center [149, 194] width 190 height 37
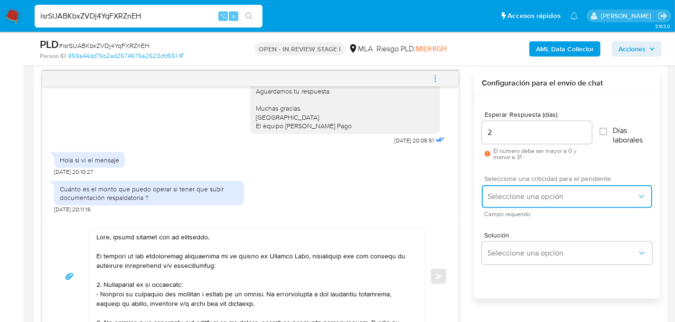
click at [503, 186] on button "Seleccione una opción" at bounding box center [567, 196] width 170 height 23
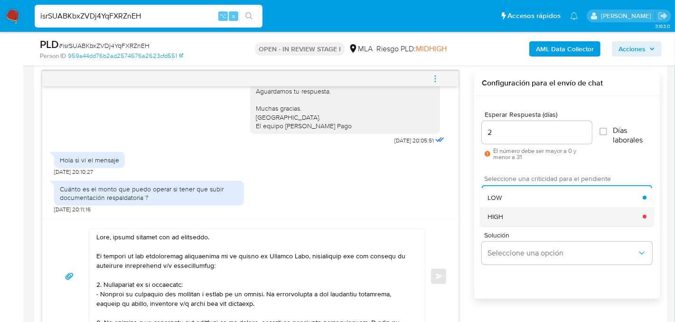
click at [505, 217] on div "HIGH" at bounding box center [565, 216] width 155 height 19
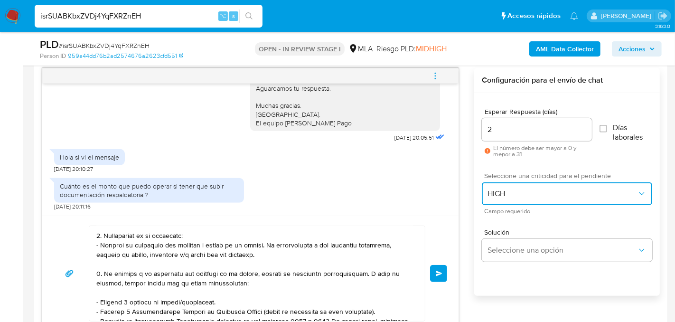
scroll to position [38, 0]
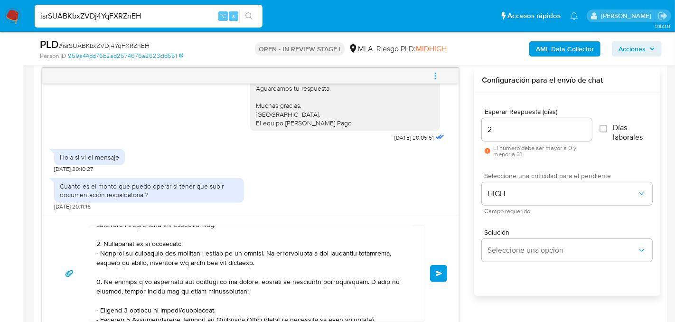
click at [438, 265] on button "Enviar" at bounding box center [438, 273] width 17 height 17
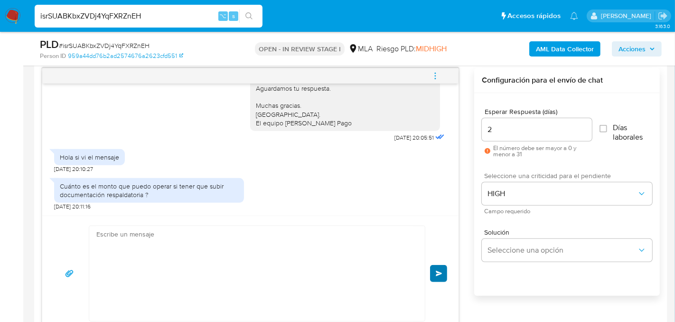
scroll to position [0, 0]
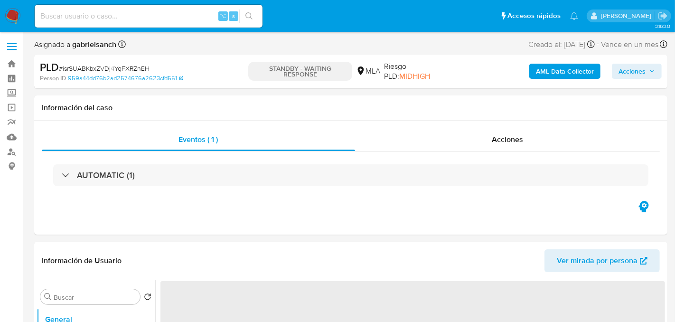
select select "10"
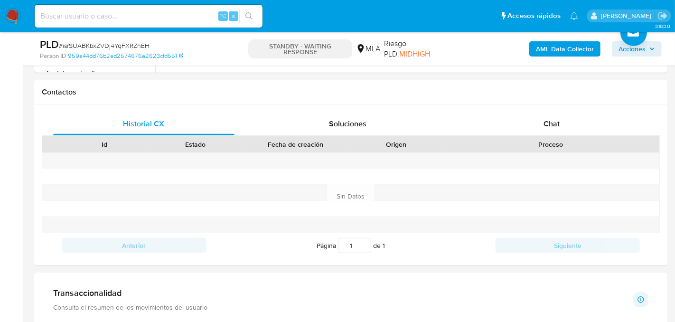
scroll to position [409, 0]
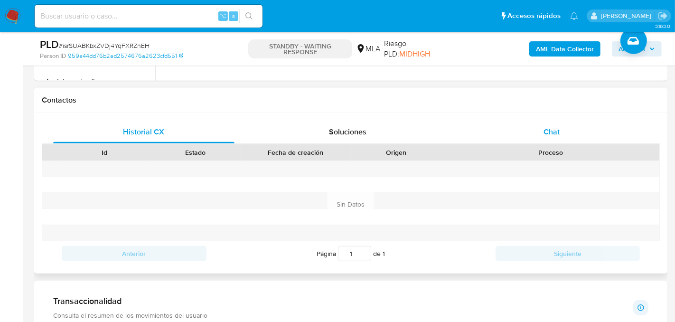
click at [513, 125] on div "Chat" at bounding box center [551, 132] width 181 height 23
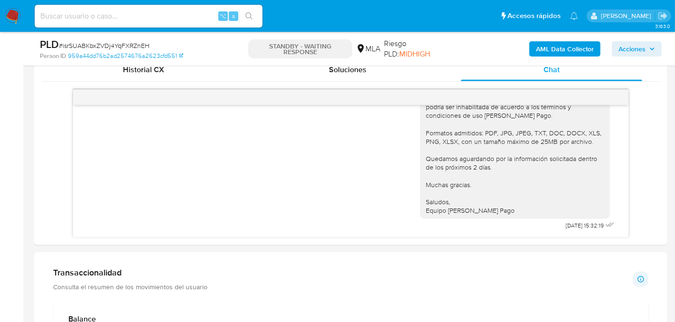
scroll to position [464, 0]
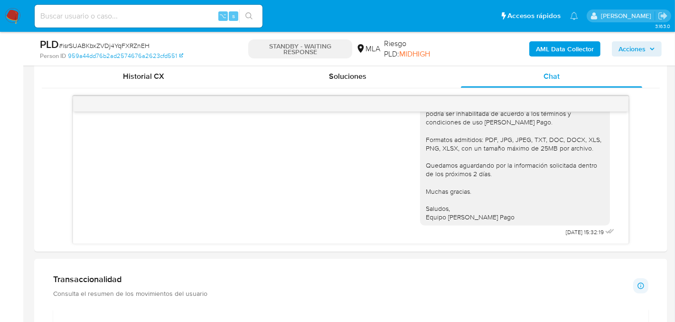
click at [124, 13] on input at bounding box center [149, 16] width 228 height 12
paste input "jyROutMKhMeX5pofoJgIbNCv"
type input "jyROutMKhMeX5pofoJgIbNCv"
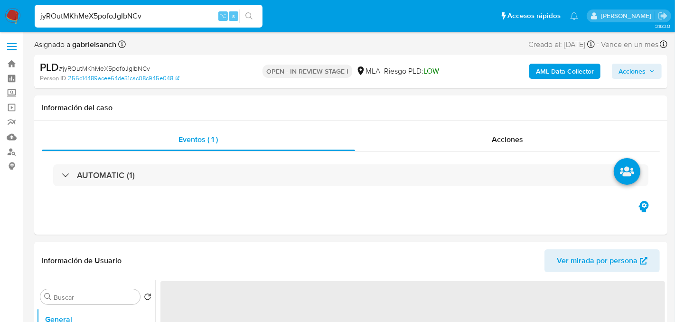
select select "10"
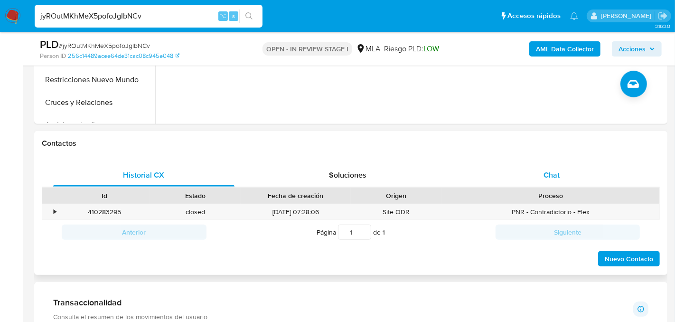
click at [546, 183] on div "Chat" at bounding box center [551, 175] width 181 height 23
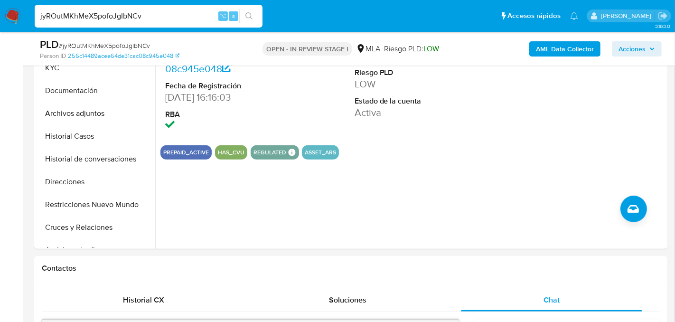
scroll to position [239, 0]
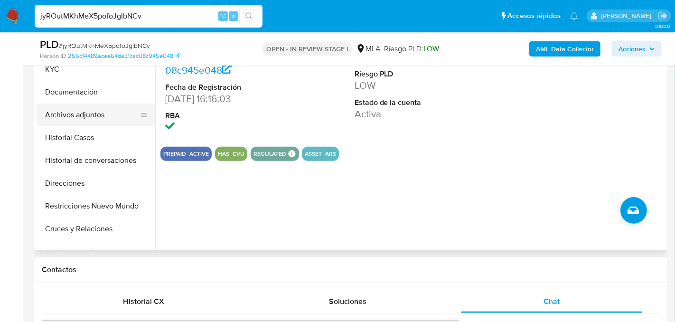
click at [72, 112] on button "Archivos adjuntos" at bounding box center [92, 114] width 111 height 23
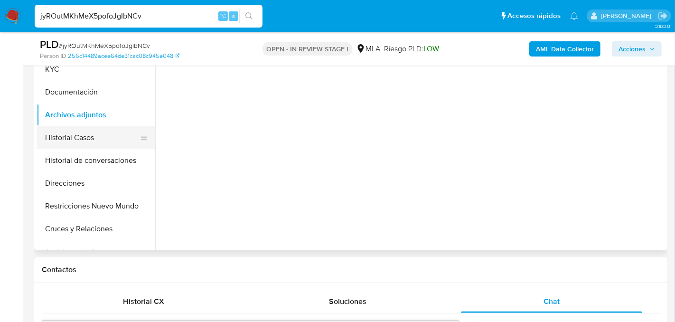
click at [73, 133] on button "Historial Casos" at bounding box center [92, 137] width 111 height 23
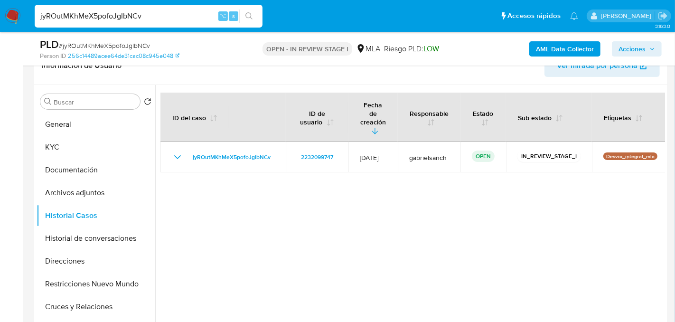
scroll to position [168, 0]
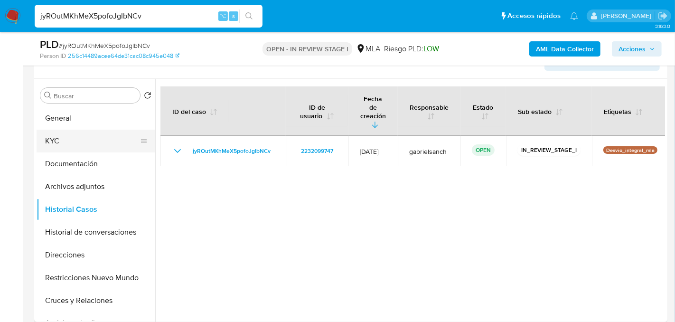
click at [71, 139] on button "KYC" at bounding box center [92, 141] width 111 height 23
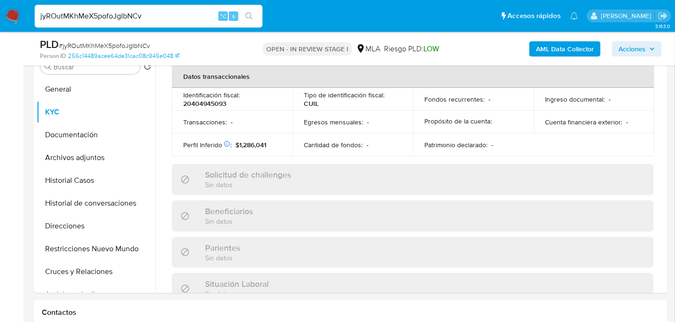
scroll to position [508, 0]
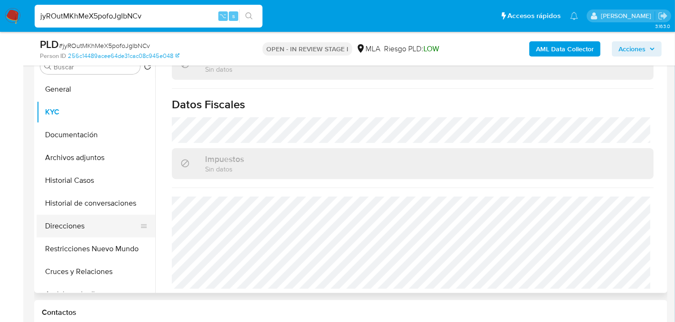
click at [87, 222] on button "Direcciones" at bounding box center [92, 226] width 111 height 23
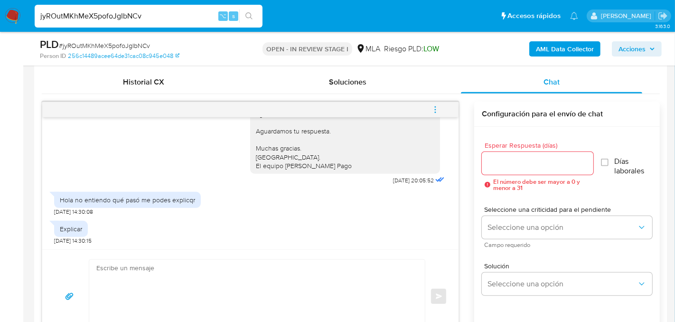
scroll to position [458, 0]
click at [233, 270] on textarea at bounding box center [254, 297] width 317 height 73
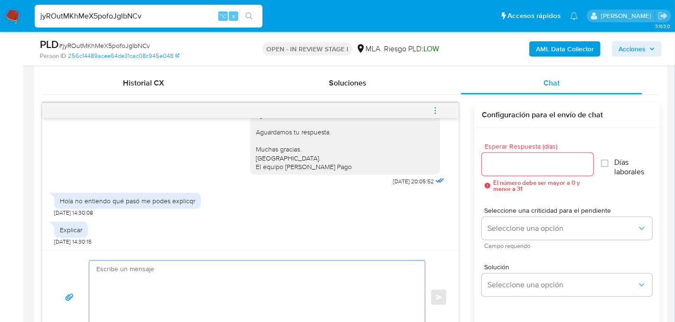
paste textarea "Hola, En función de las operaciones registradas en tu cuenta de Mercado Pago, n…"
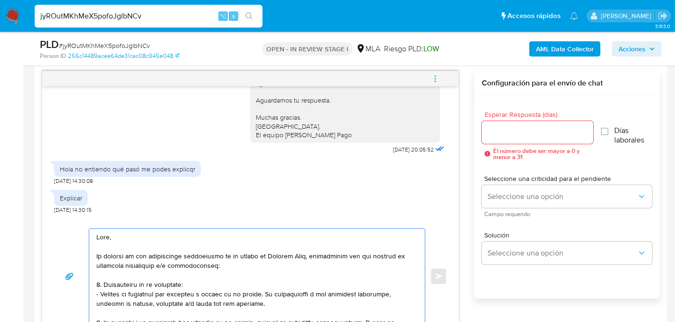
scroll to position [326, 0]
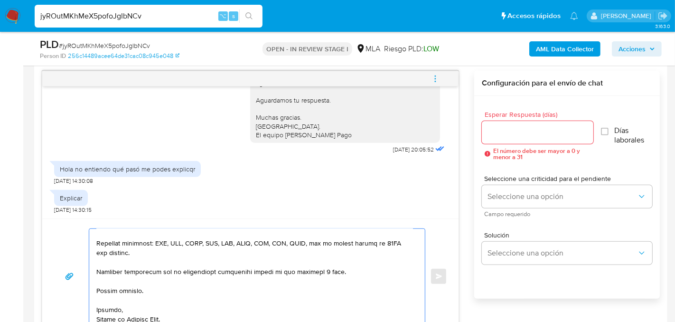
type textarea "Hola, En función de las operaciones registradas en tu cuenta de Mercado Pago, n…"
click at [518, 133] on input "Esperar Respuesta (días)" at bounding box center [538, 132] width 112 height 12
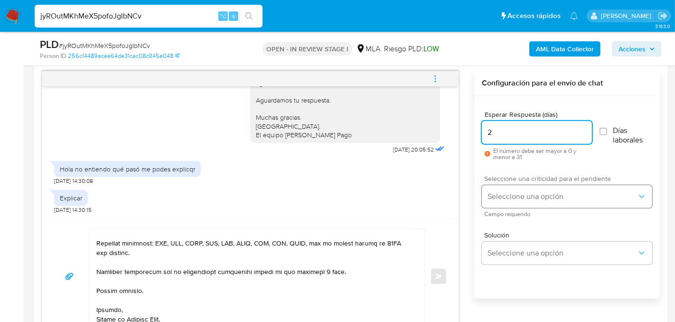
type input "2"
click at [494, 192] on span "Seleccione una opción" at bounding box center [561, 196] width 149 height 9
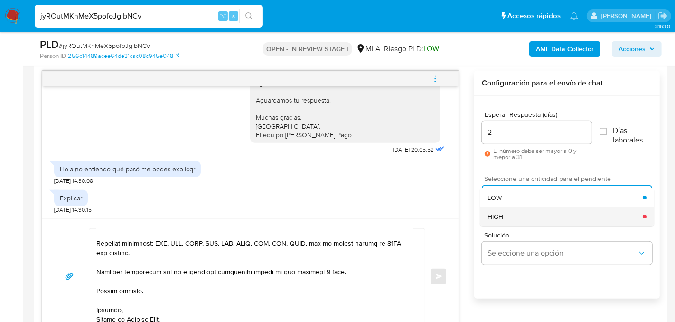
click at [505, 215] on div "HIGH" at bounding box center [565, 216] width 155 height 19
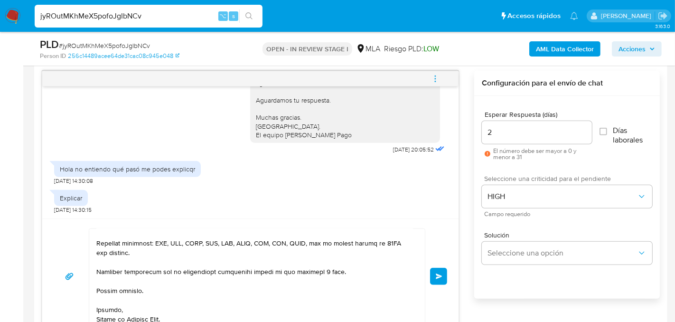
click at [437, 280] on button "Enviar" at bounding box center [438, 276] width 17 height 17
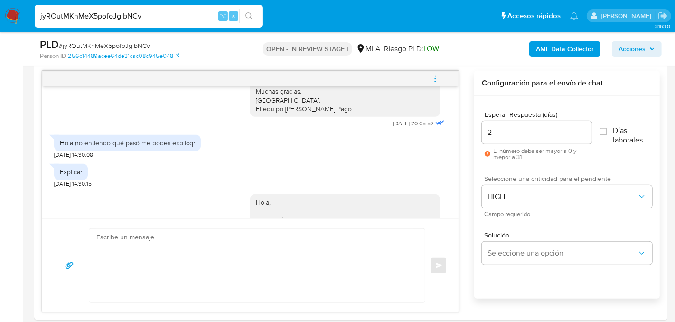
scroll to position [1175, 0]
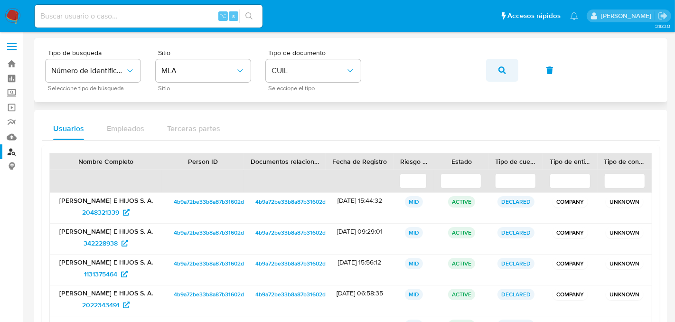
click at [500, 72] on icon "button" at bounding box center [502, 70] width 8 height 8
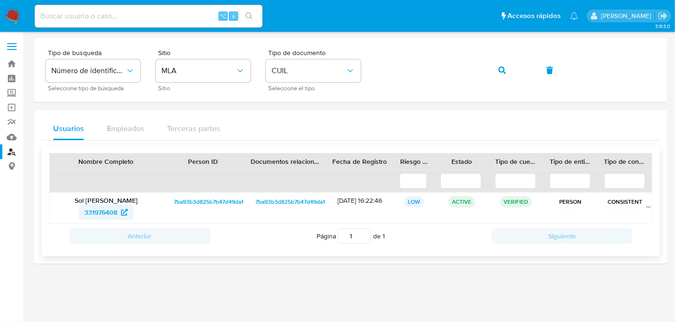
click at [87, 208] on span "331976408" at bounding box center [100, 212] width 33 height 15
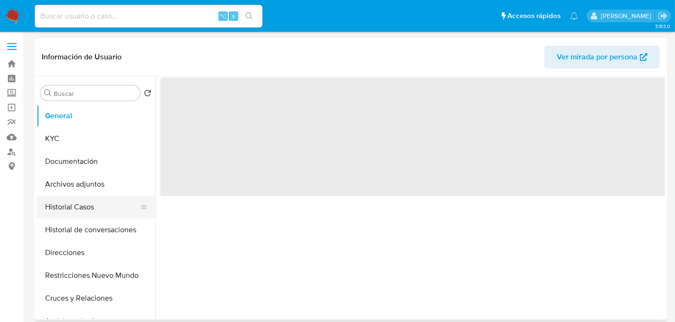
click at [65, 217] on button "Historial Casos" at bounding box center [92, 207] width 111 height 23
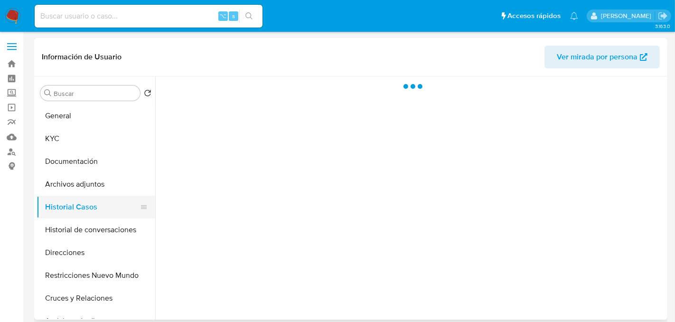
select select "10"
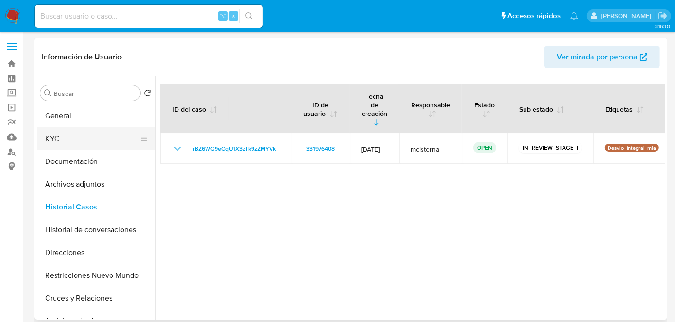
click at [60, 139] on button "KYC" at bounding box center [92, 138] width 111 height 23
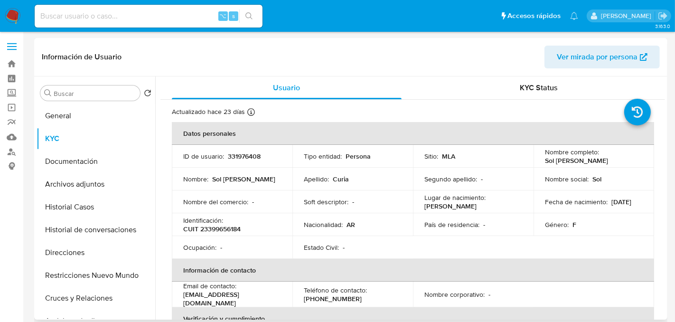
scroll to position [508, 0]
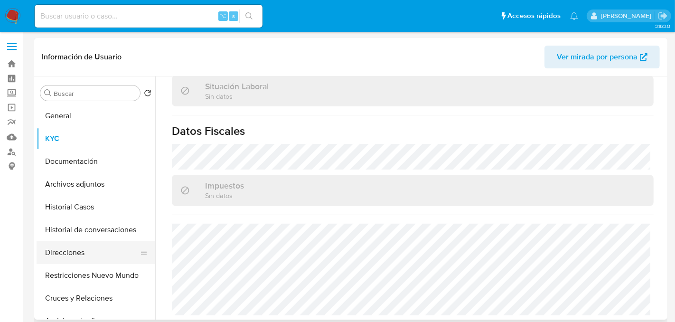
click at [55, 252] on button "Direcciones" at bounding box center [92, 252] width 111 height 23
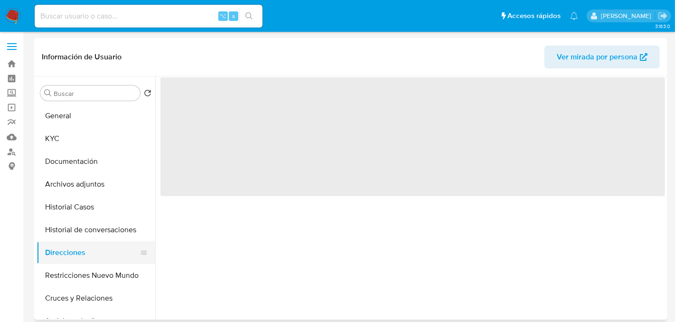
scroll to position [0, 0]
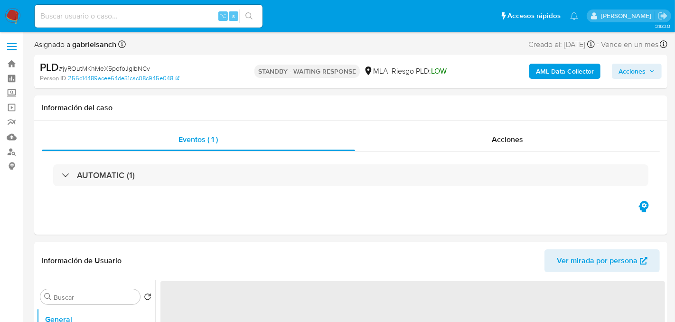
select select "10"
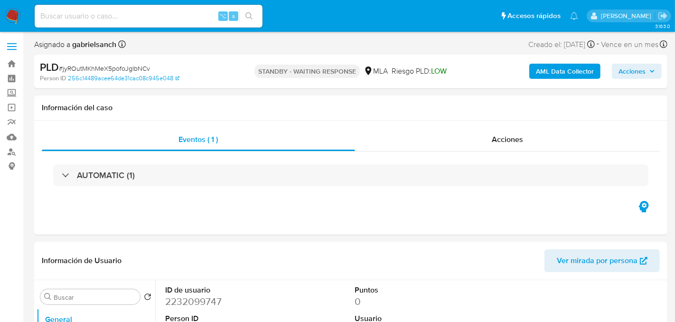
click at [139, 21] on input at bounding box center [149, 16] width 228 height 12
paste input "TgJ0lmZ6xMFXlRBZbftsWnUb"
type input "TgJ0lmZ6xMFXlRBZbftsWnUb"
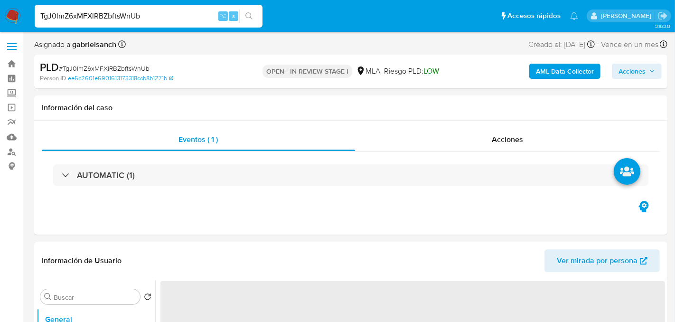
select select "10"
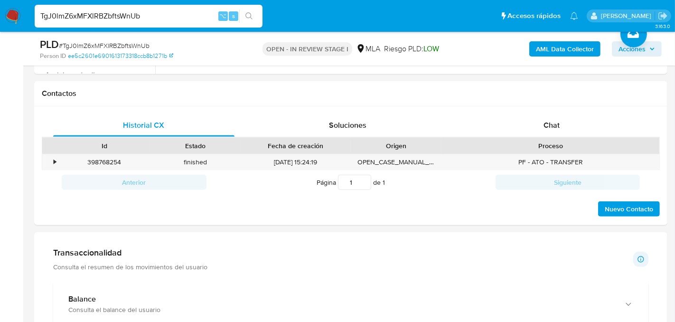
scroll to position [443, 0]
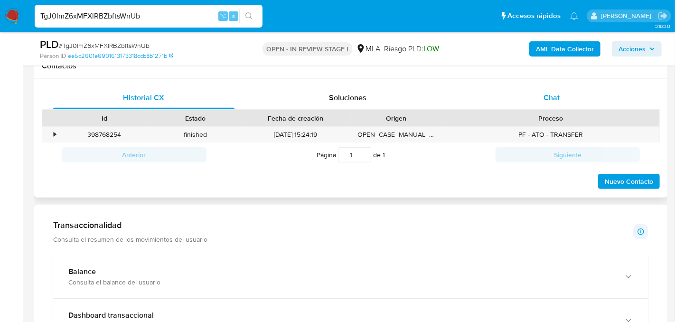
click at [569, 93] on div "Chat" at bounding box center [551, 97] width 181 height 23
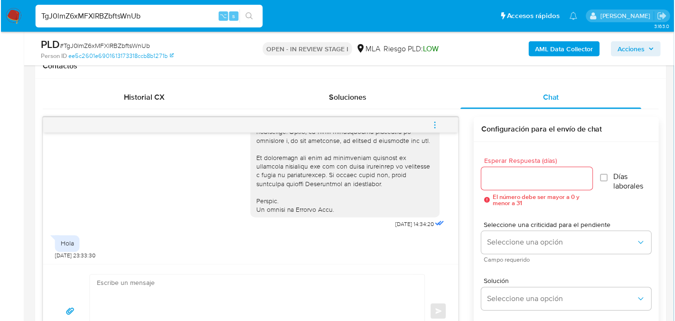
scroll to position [486, 0]
